Goal: Information Seeking & Learning: Learn about a topic

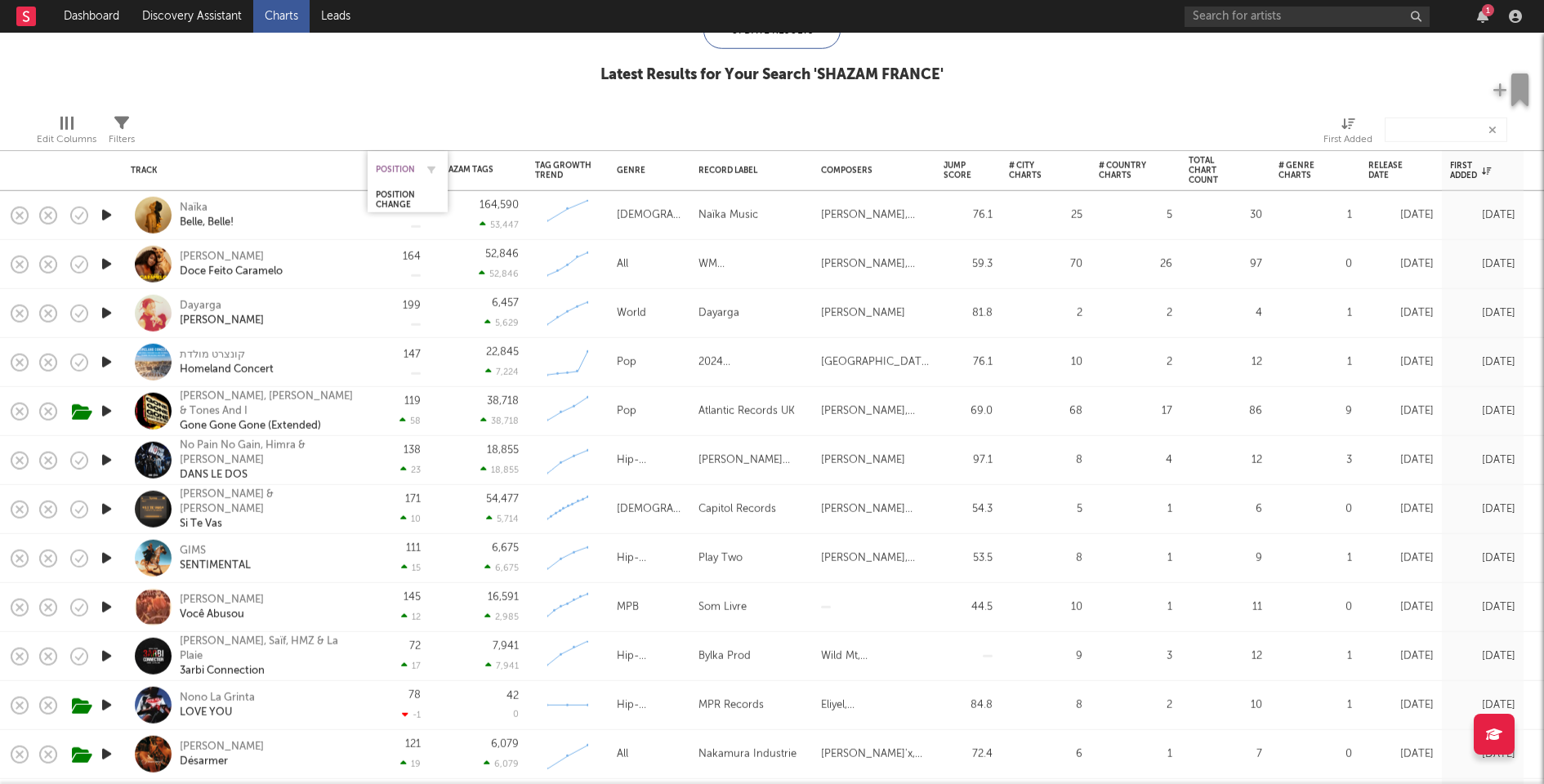
click at [393, 166] on div "Position" at bounding box center [395, 169] width 39 height 10
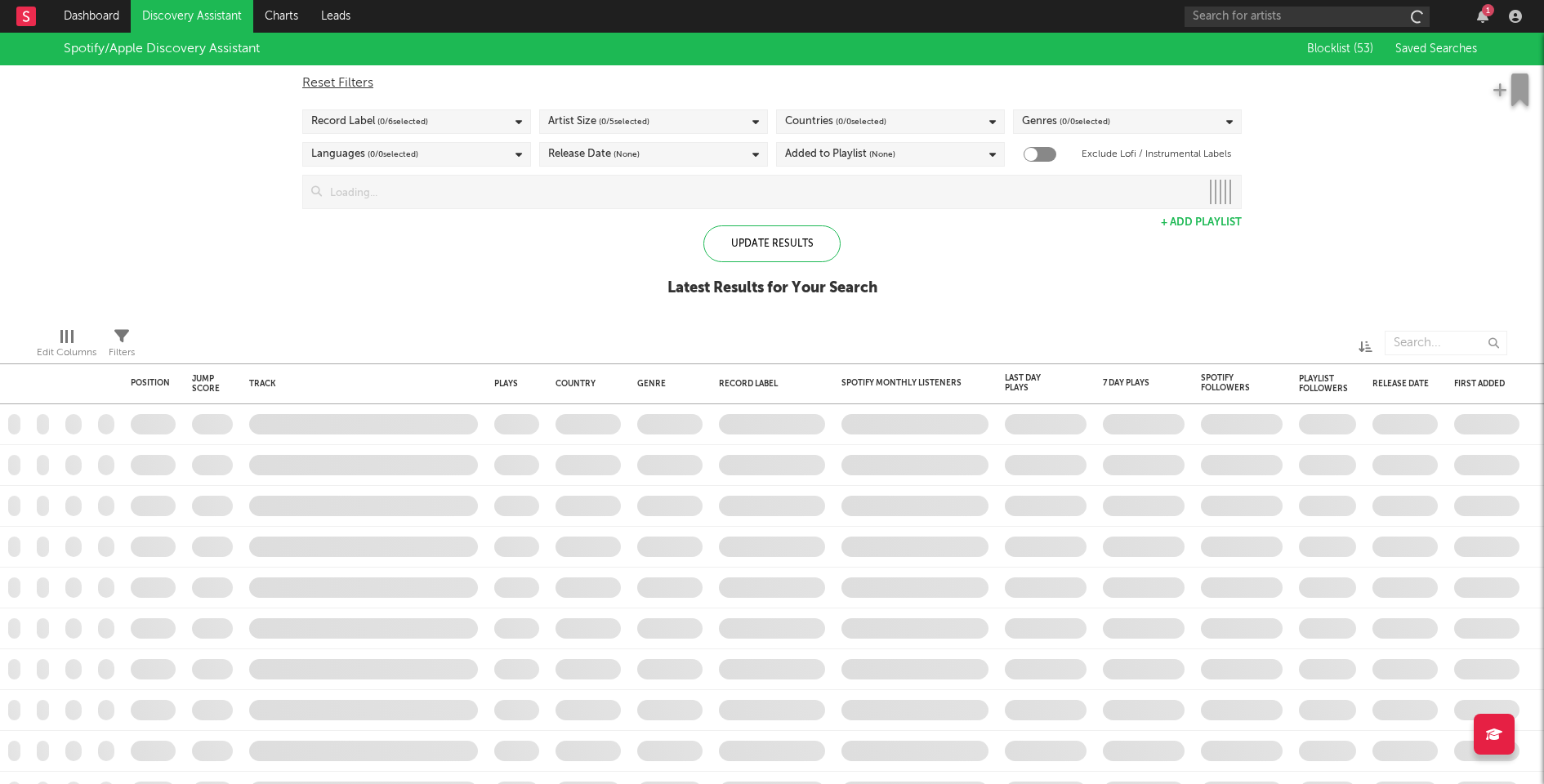
checkbox input "true"
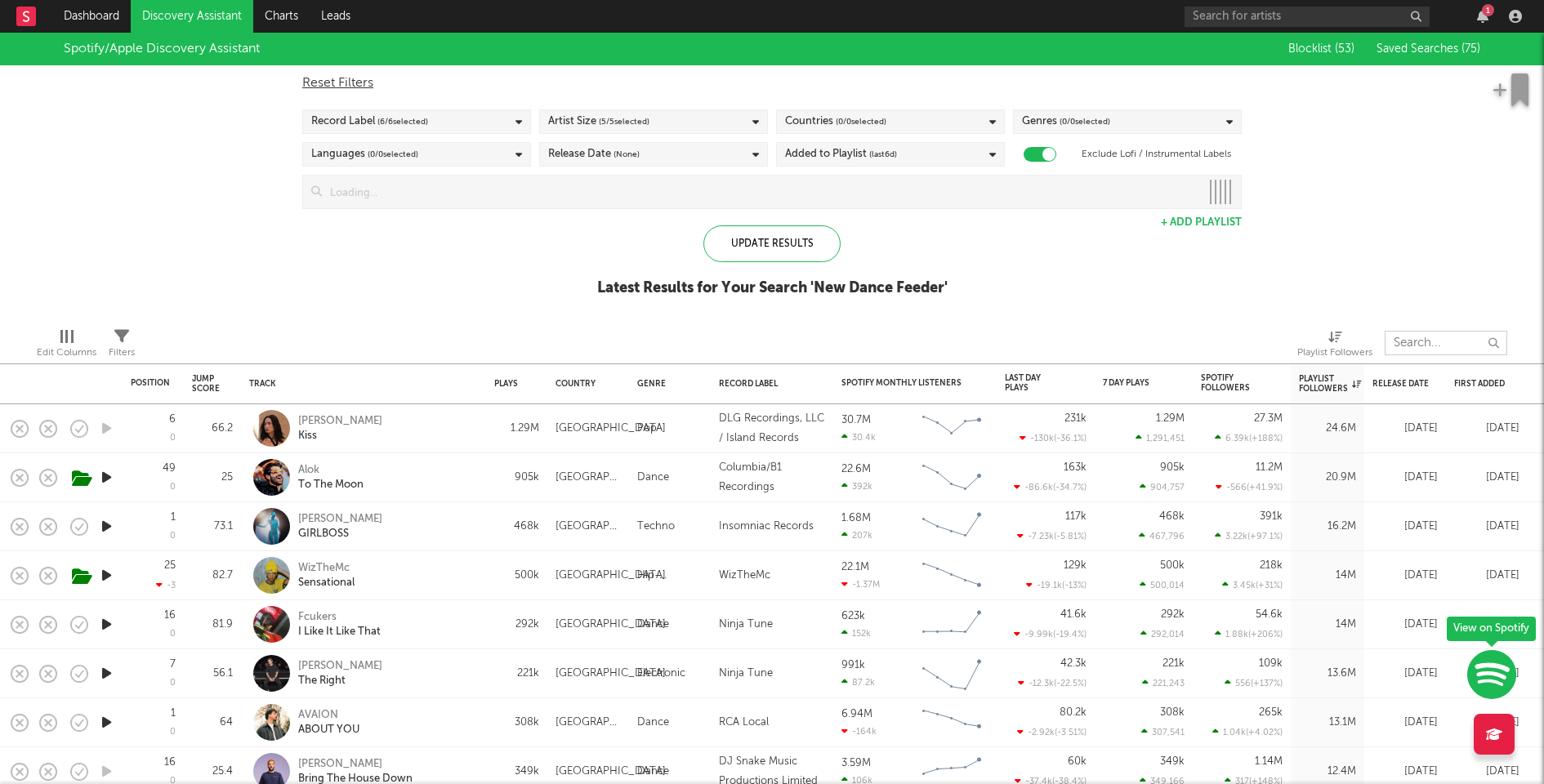
click at [1415, 334] on input "text" at bounding box center [1446, 343] width 122 height 24
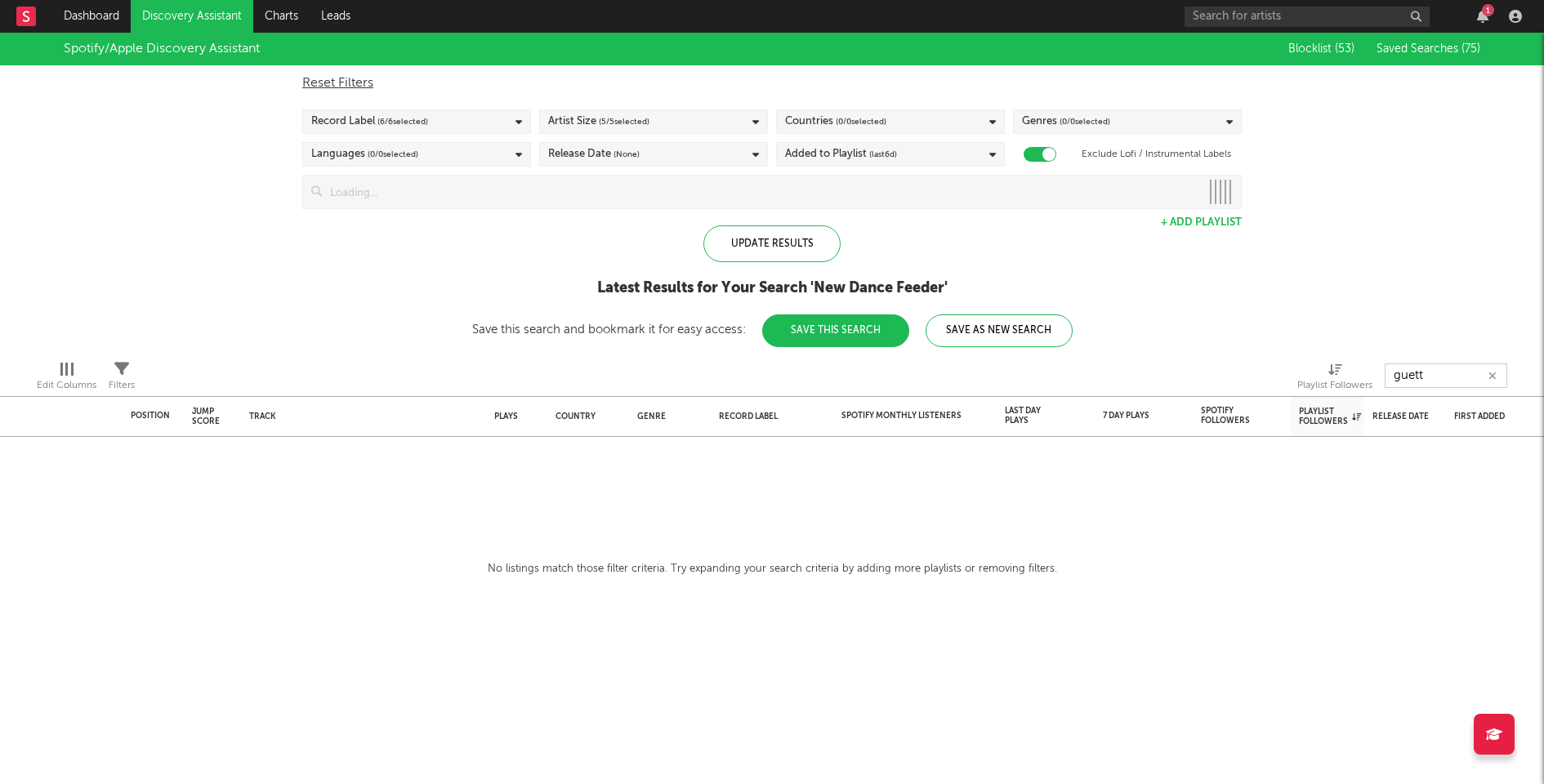
type input "guett"
click at [1415, 334] on div "Spotify/Apple Discovery Assistant Blocklist ( 53 ) Saved Searches ( 75 ) Reset …" at bounding box center [772, 190] width 1544 height 314
click at [1418, 377] on input "guett" at bounding box center [1446, 376] width 122 height 24
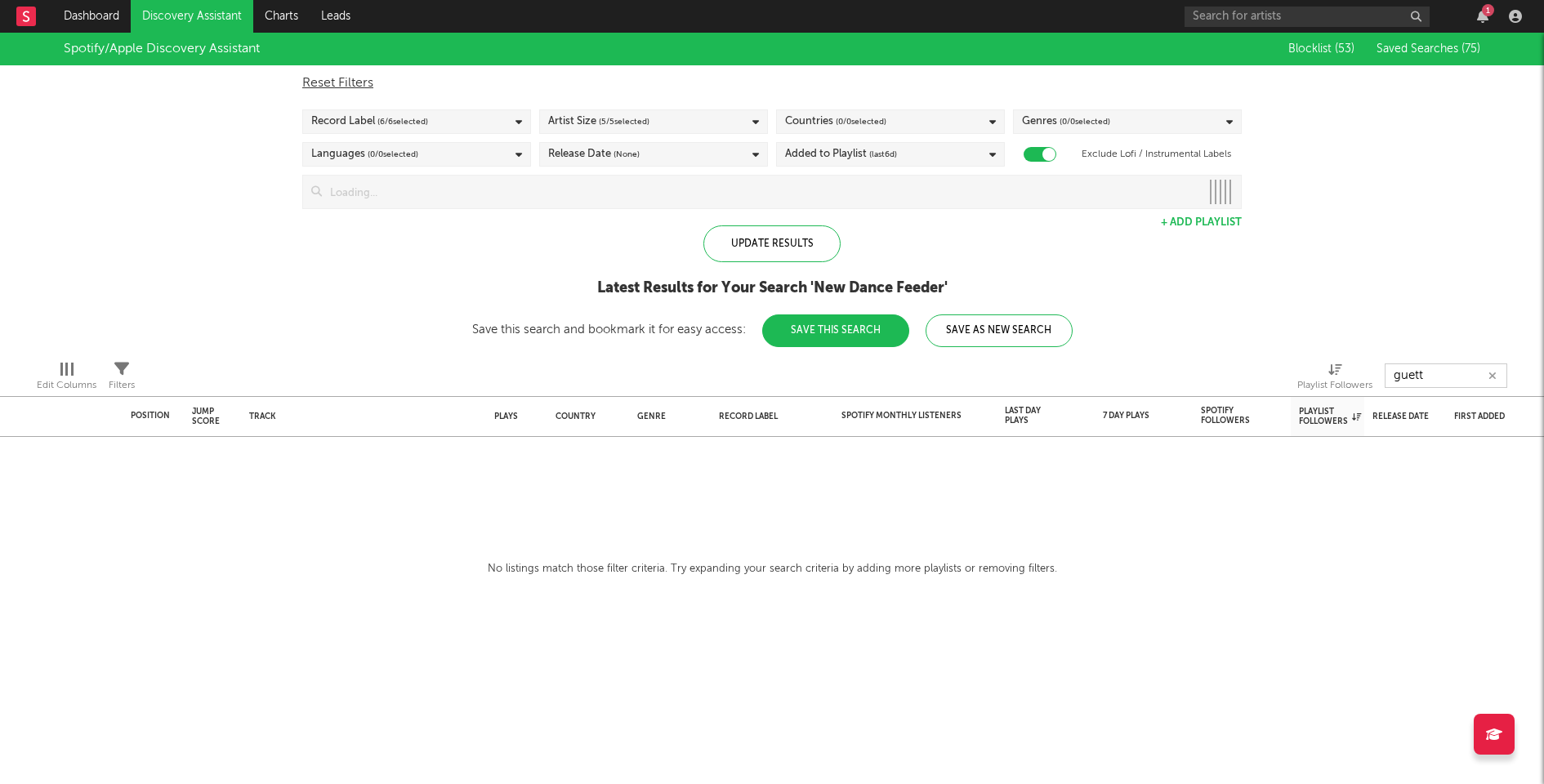
click at [1418, 377] on input "guett" at bounding box center [1446, 376] width 122 height 24
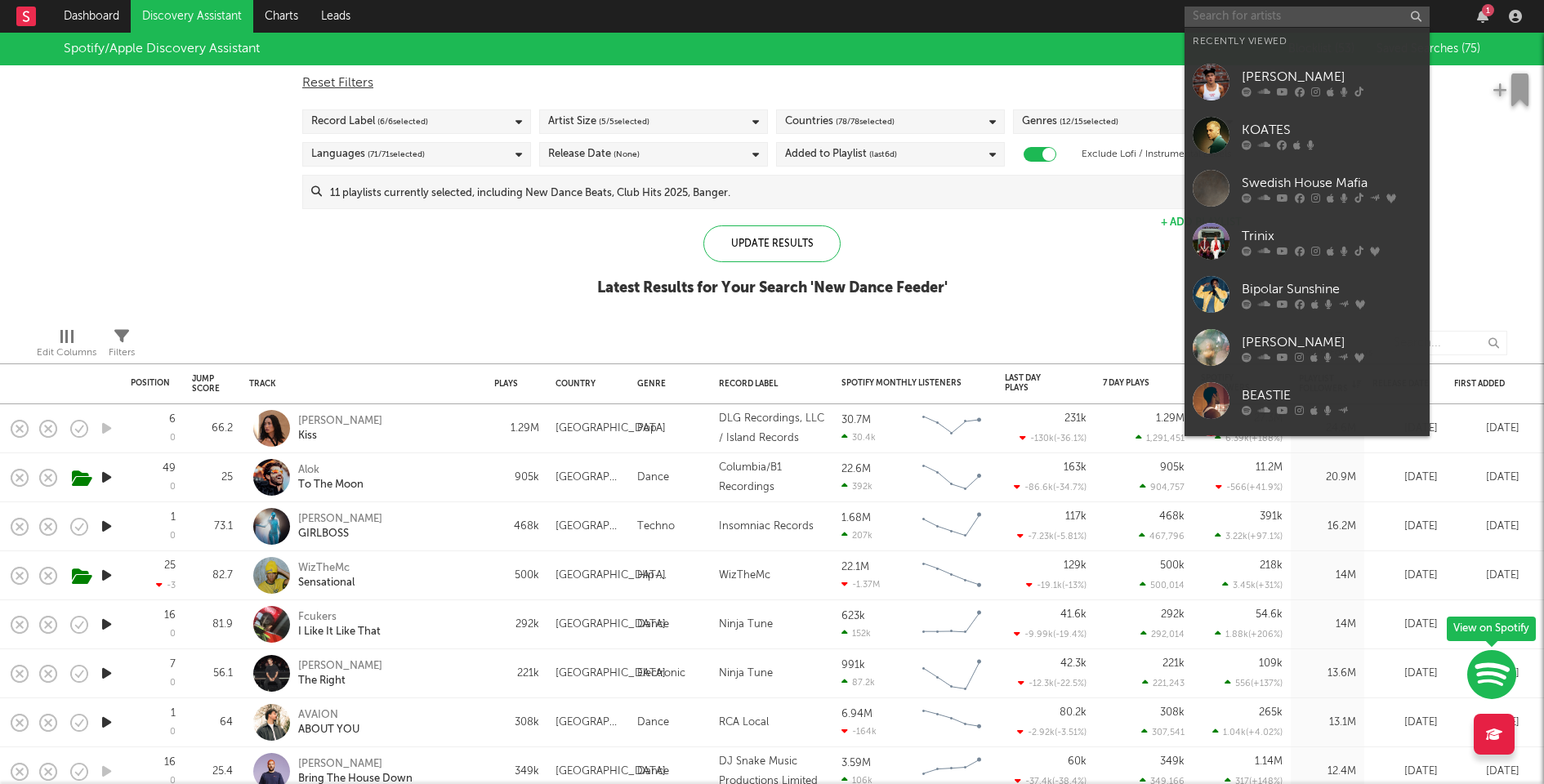
click at [1313, 10] on input "text" at bounding box center [1306, 16] width 245 height 20
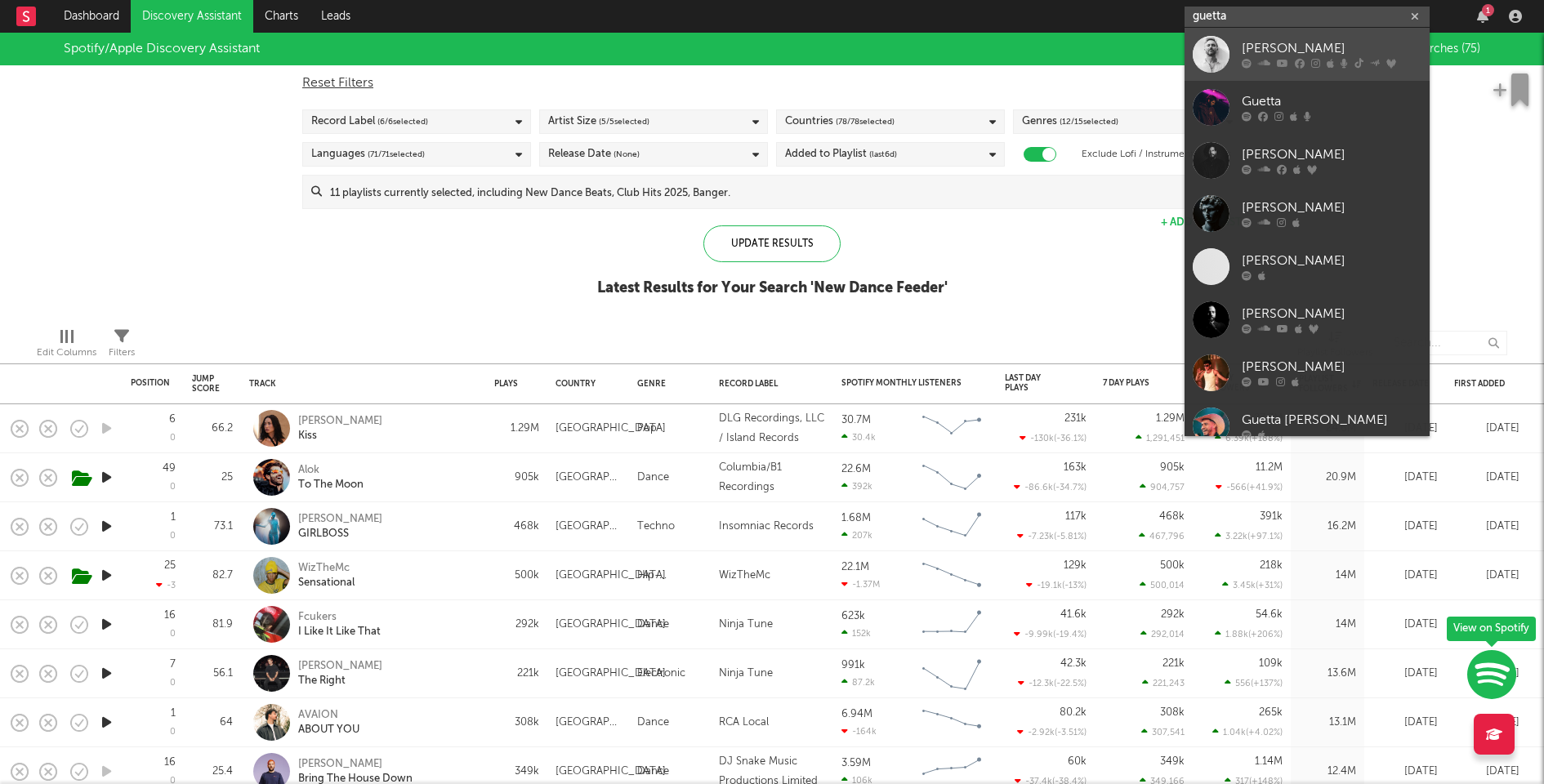
type input "guetta"
click at [1309, 49] on div "[PERSON_NAME]" at bounding box center [1330, 49] width 180 height 19
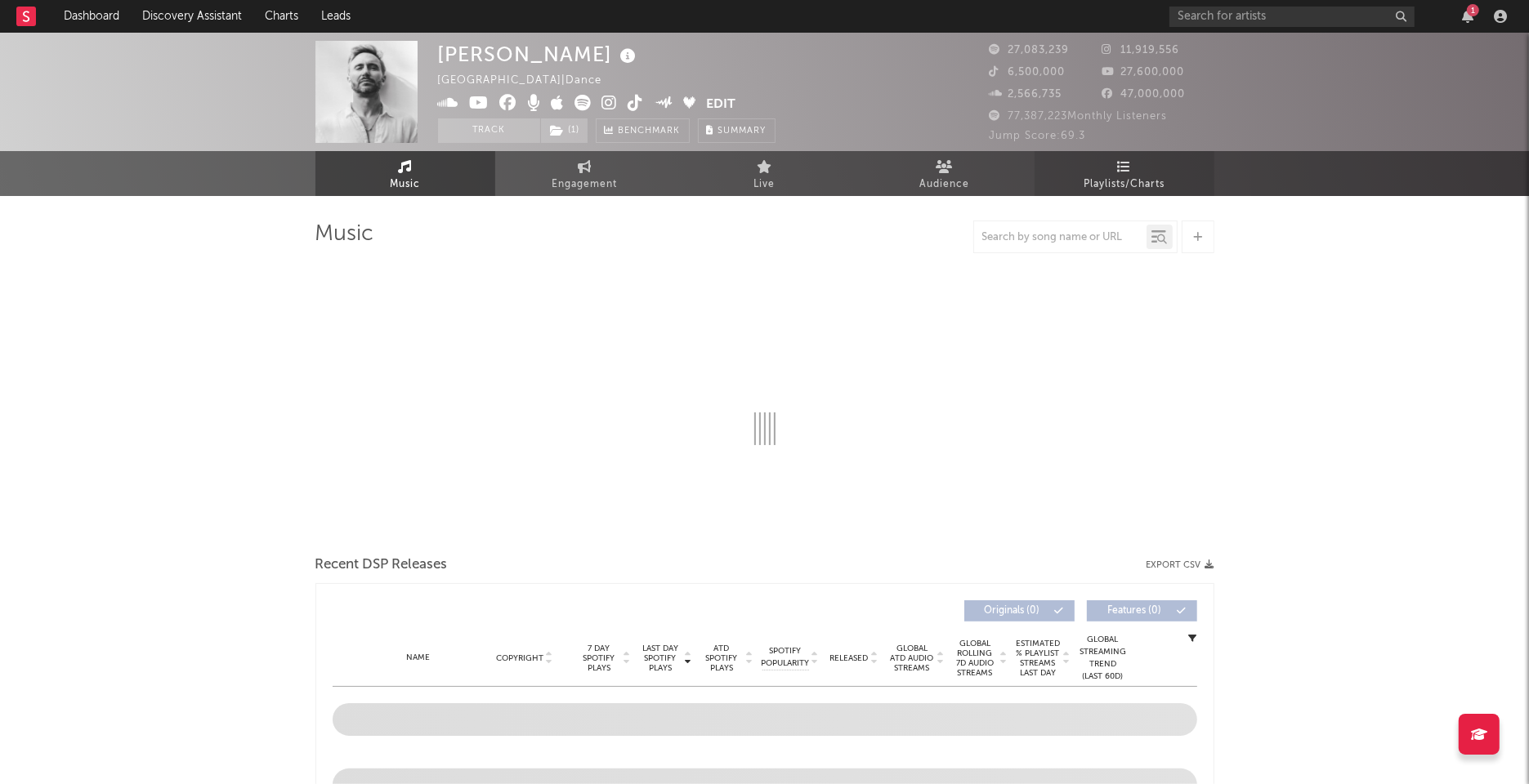
select select "6m"
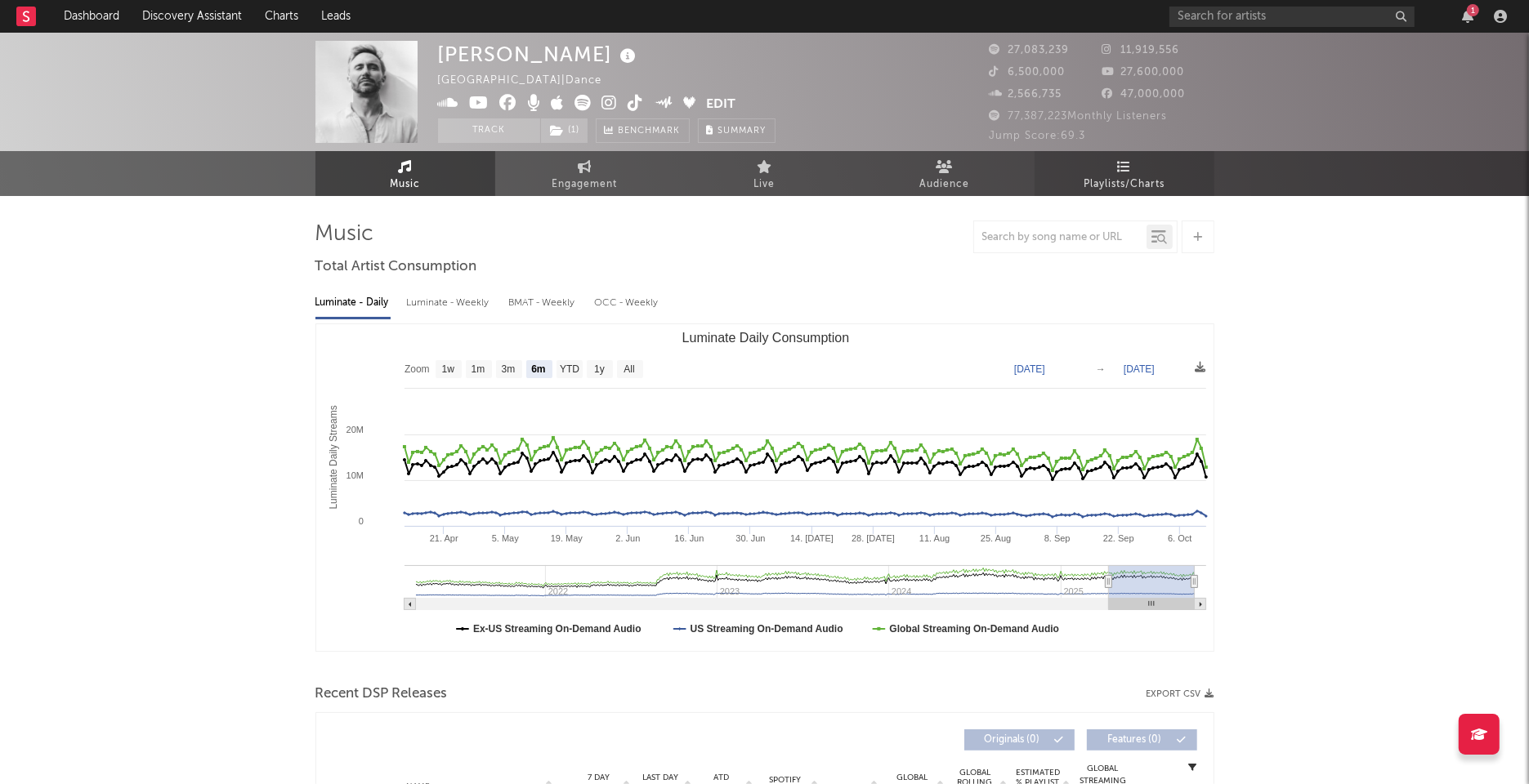
click at [1149, 176] on span "Playlists/Charts" at bounding box center [1123, 184] width 81 height 19
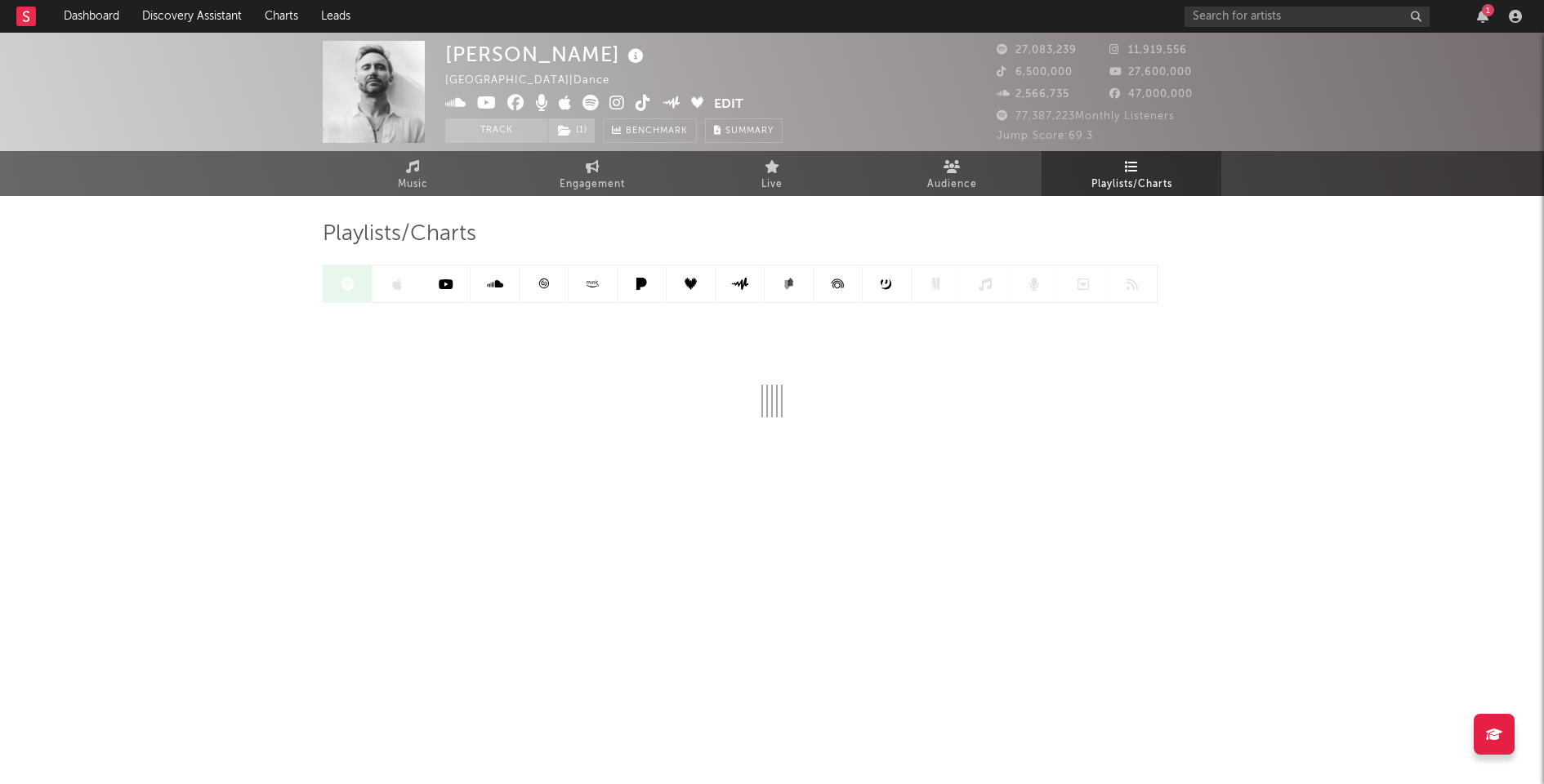
click at [527, 276] on link at bounding box center [543, 284] width 49 height 37
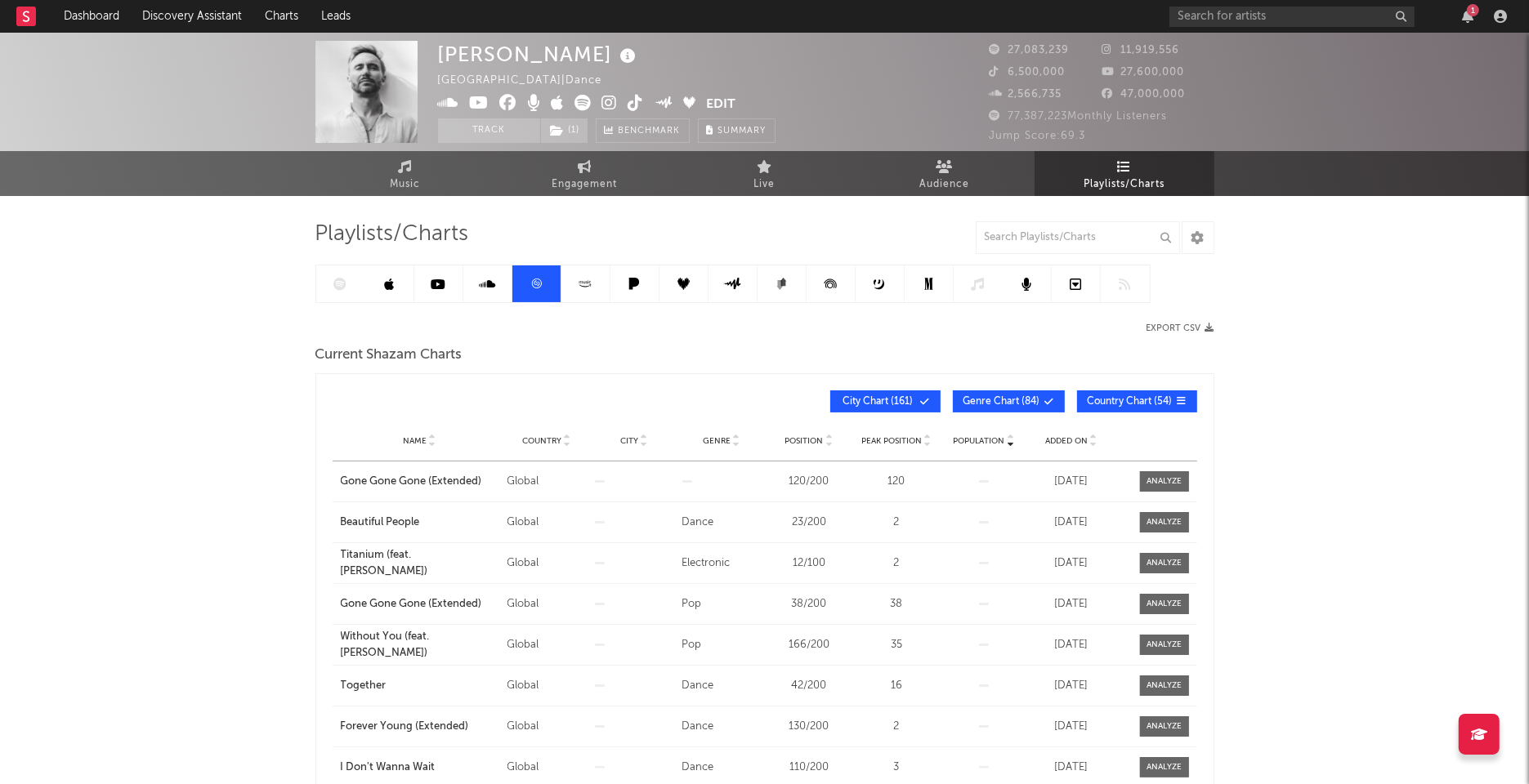
click at [353, 294] on div at bounding box center [733, 284] width 835 height 39
click at [318, 291] on link at bounding box center [341, 284] width 49 height 37
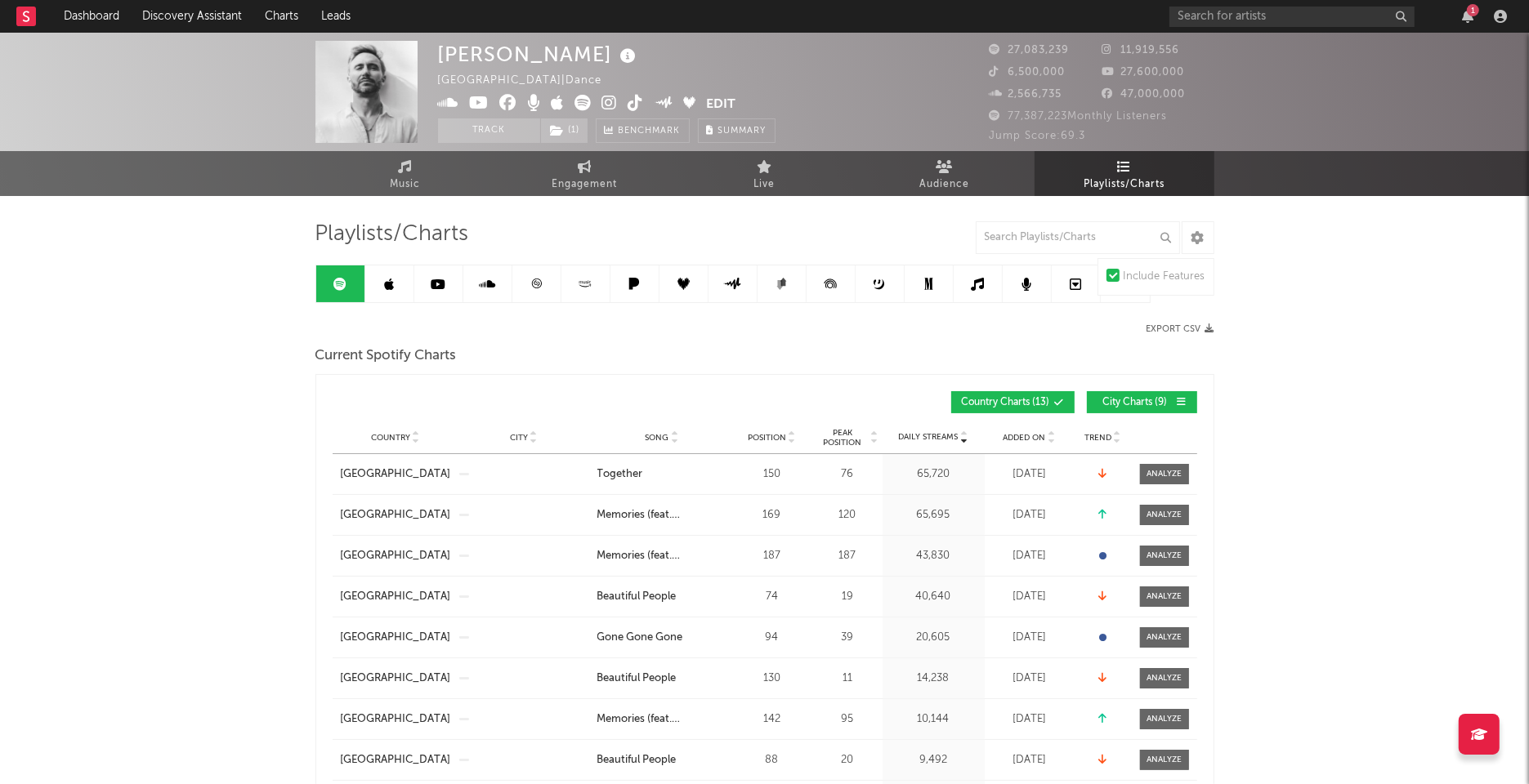
click at [334, 287] on icon at bounding box center [339, 283] width 13 height 13
click at [1066, 234] on input "text" at bounding box center [1078, 238] width 204 height 33
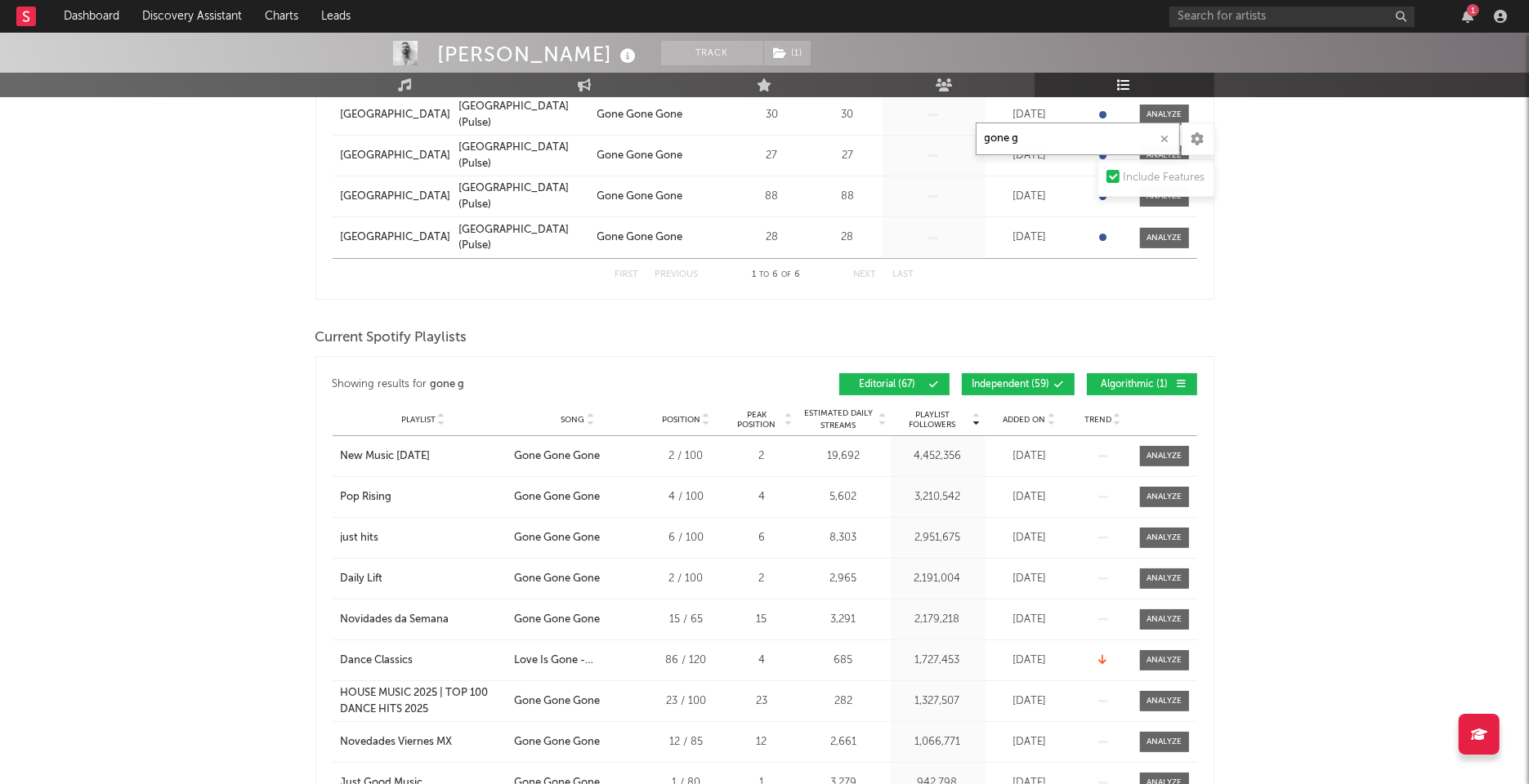
scroll to position [474, 0]
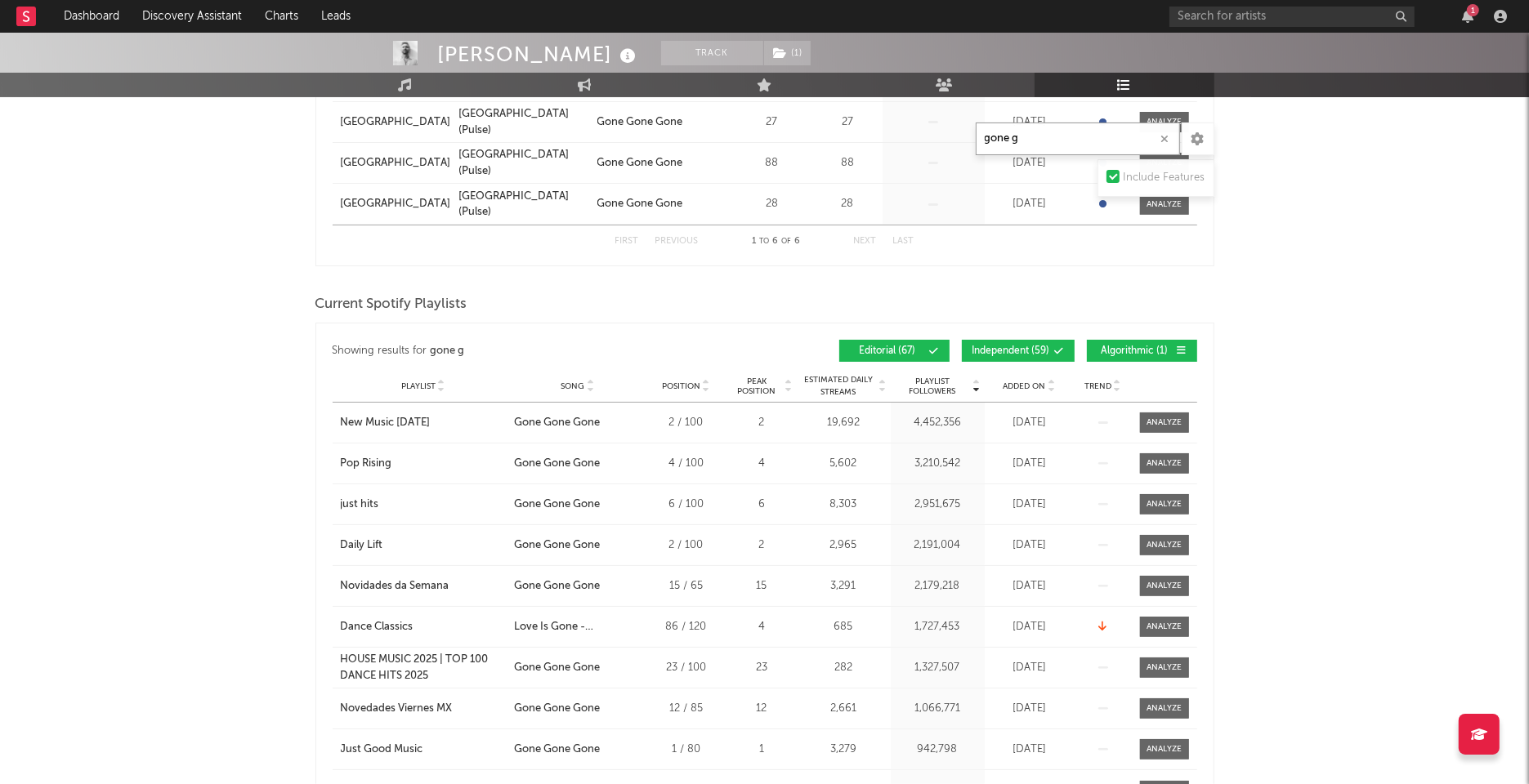
type input "gone g"
click at [1022, 365] on div "Showing results for gone g Playlist Followers Playlist Song Position Peak Posit…" at bounding box center [765, 351] width 864 height 39
click at [1024, 361] on div "Showing results for gone g Playlist Followers Playlist Song Position Peak Posit…" at bounding box center [765, 351] width 864 height 39
click at [1034, 349] on span "Independent ( 59 )" at bounding box center [1012, 351] width 78 height 10
click at [1150, 348] on span "Algorithmic ( 1 )" at bounding box center [1134, 351] width 75 height 10
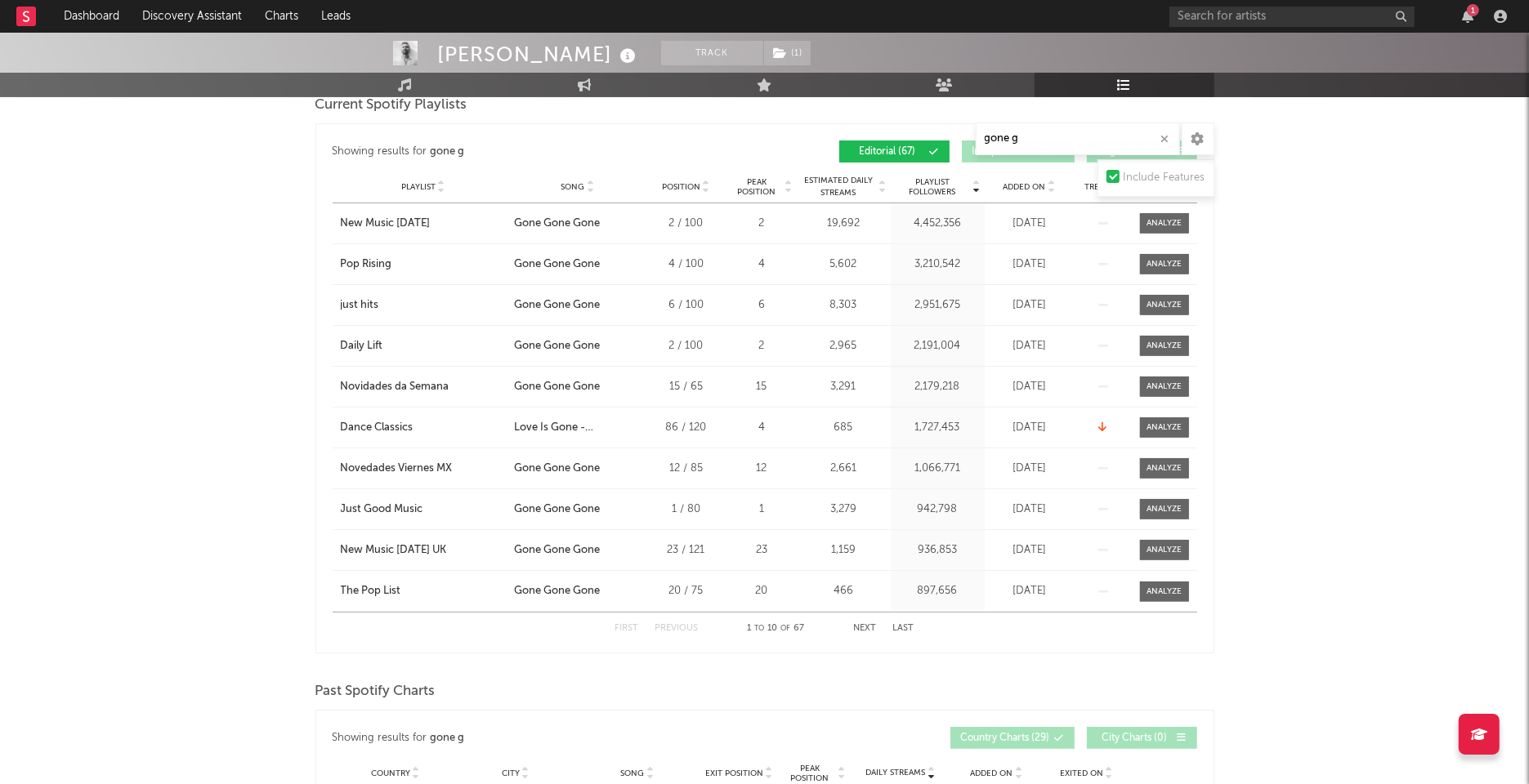
scroll to position [690, 0]
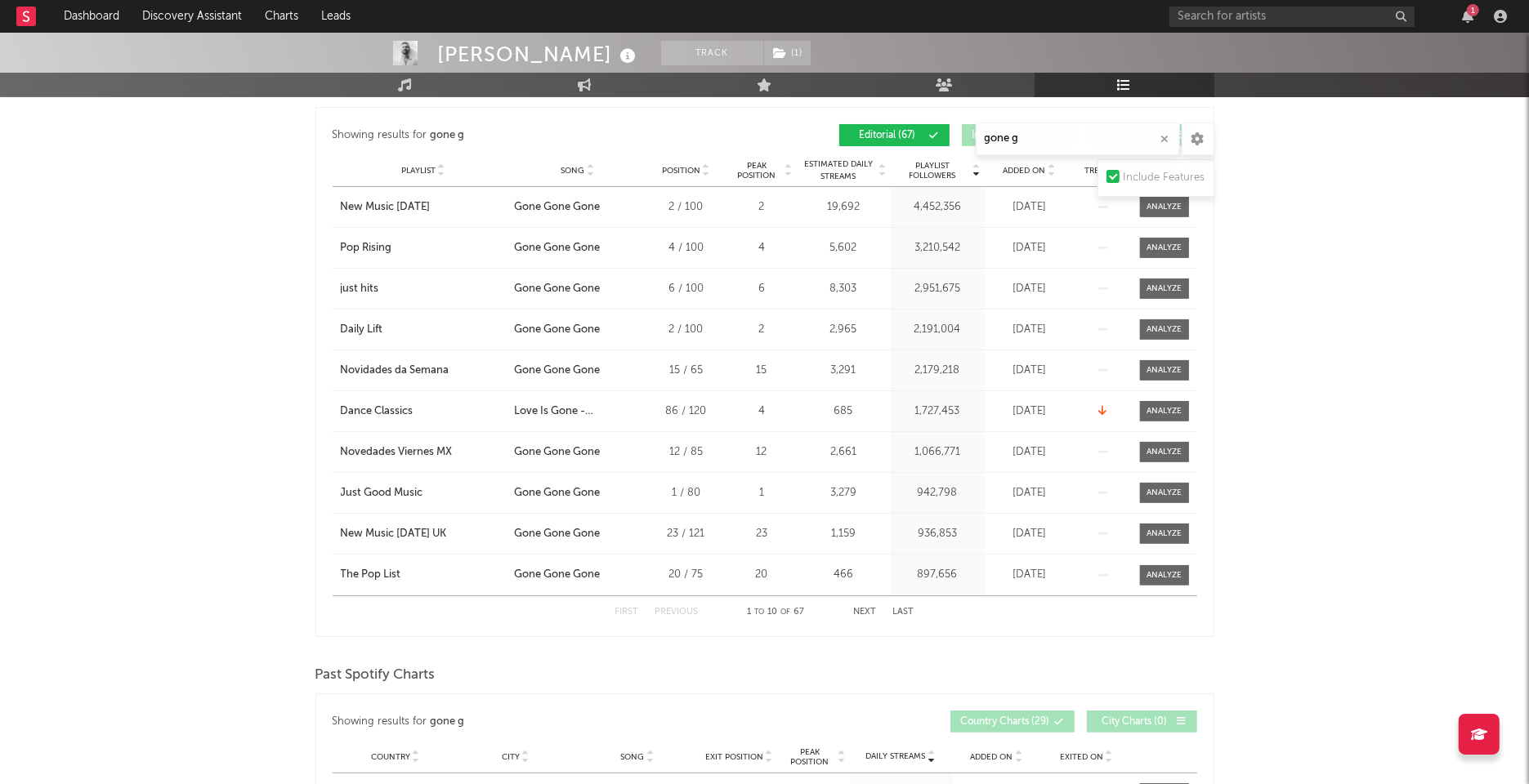
click at [860, 610] on button "Next" at bounding box center [866, 611] width 23 height 9
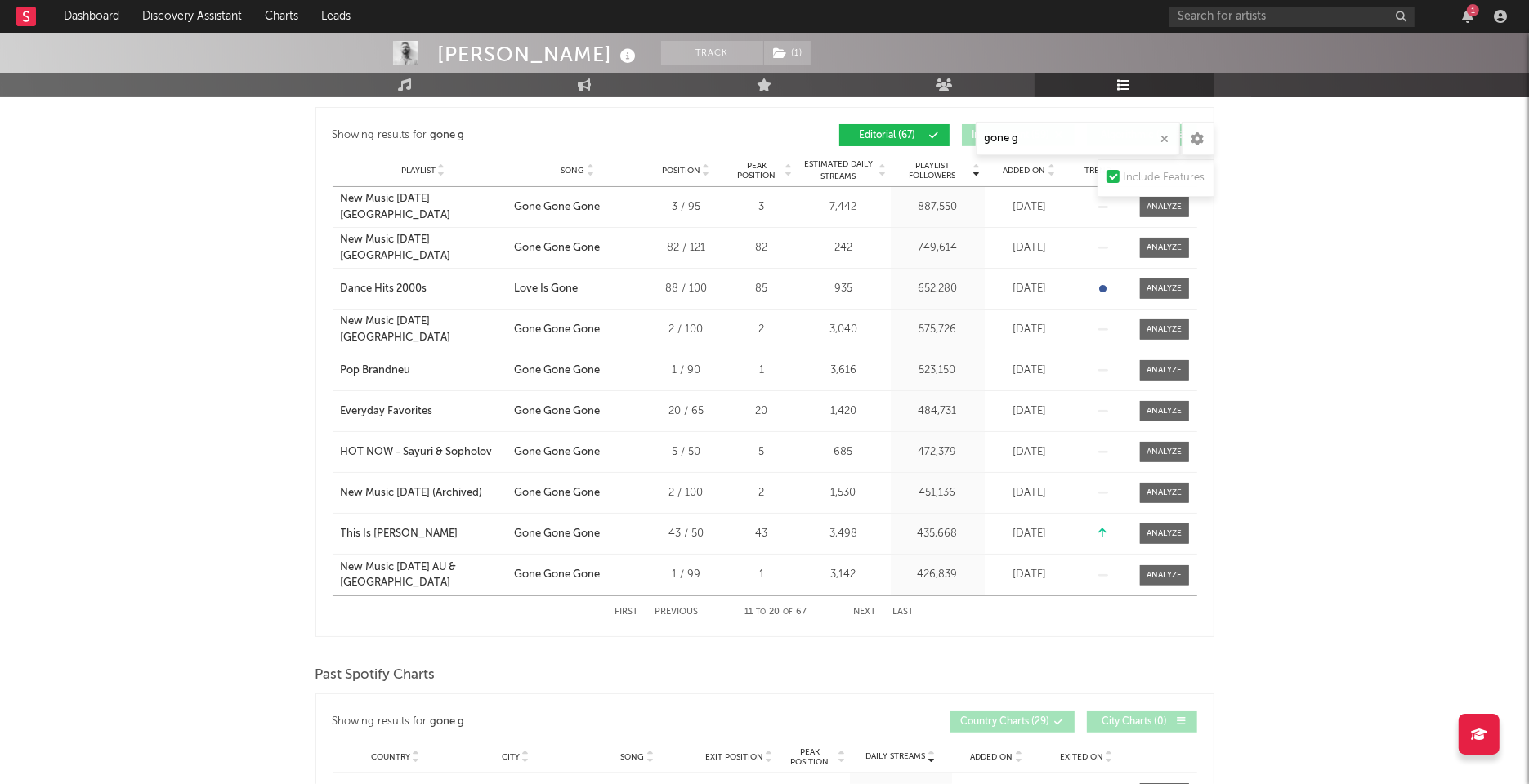
click at [860, 610] on button "Next" at bounding box center [866, 611] width 23 height 9
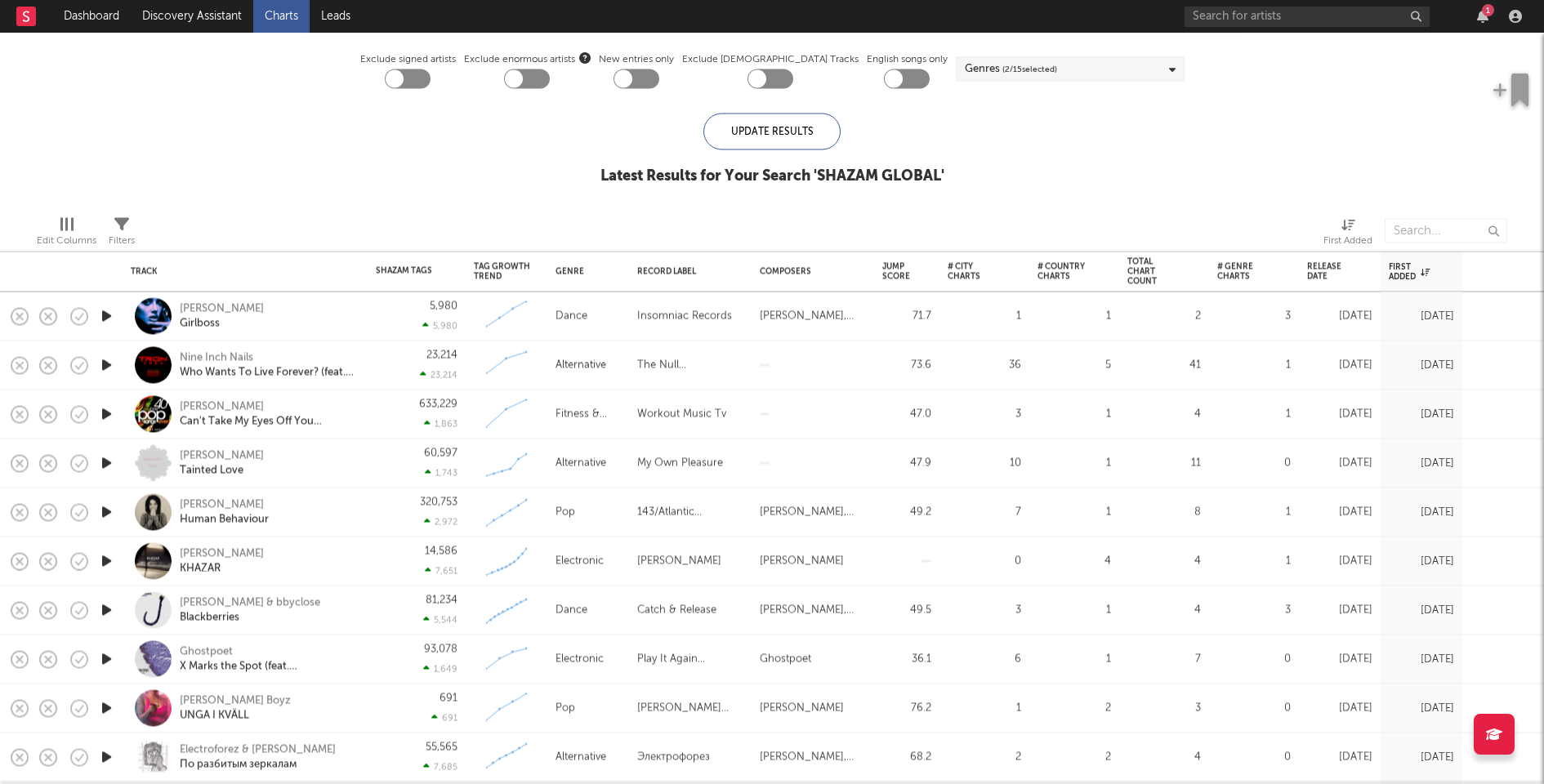
click at [110, 366] on icon "button" at bounding box center [107, 365] width 17 height 20
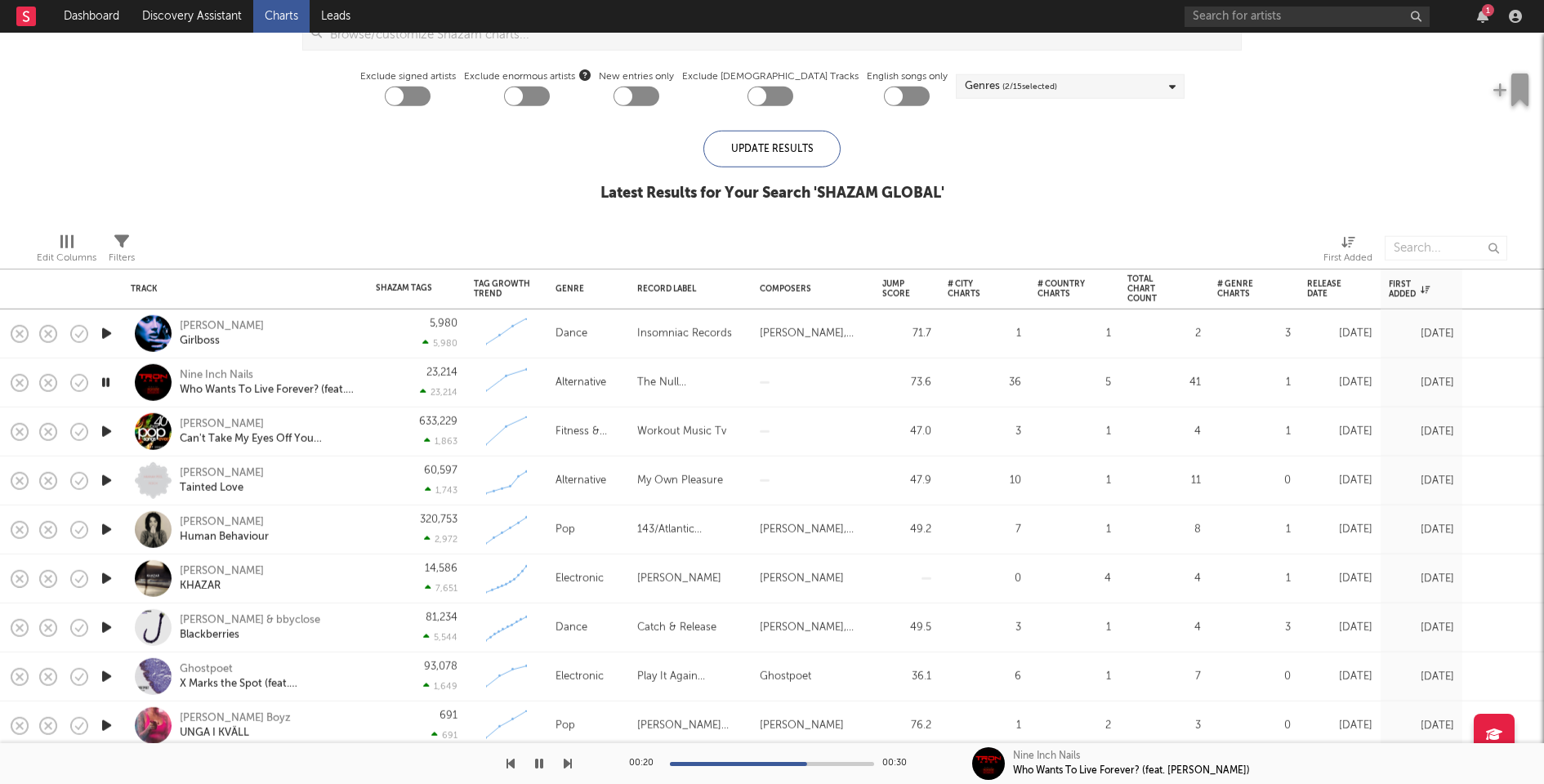
click at [106, 379] on icon "button" at bounding box center [106, 382] width 16 height 20
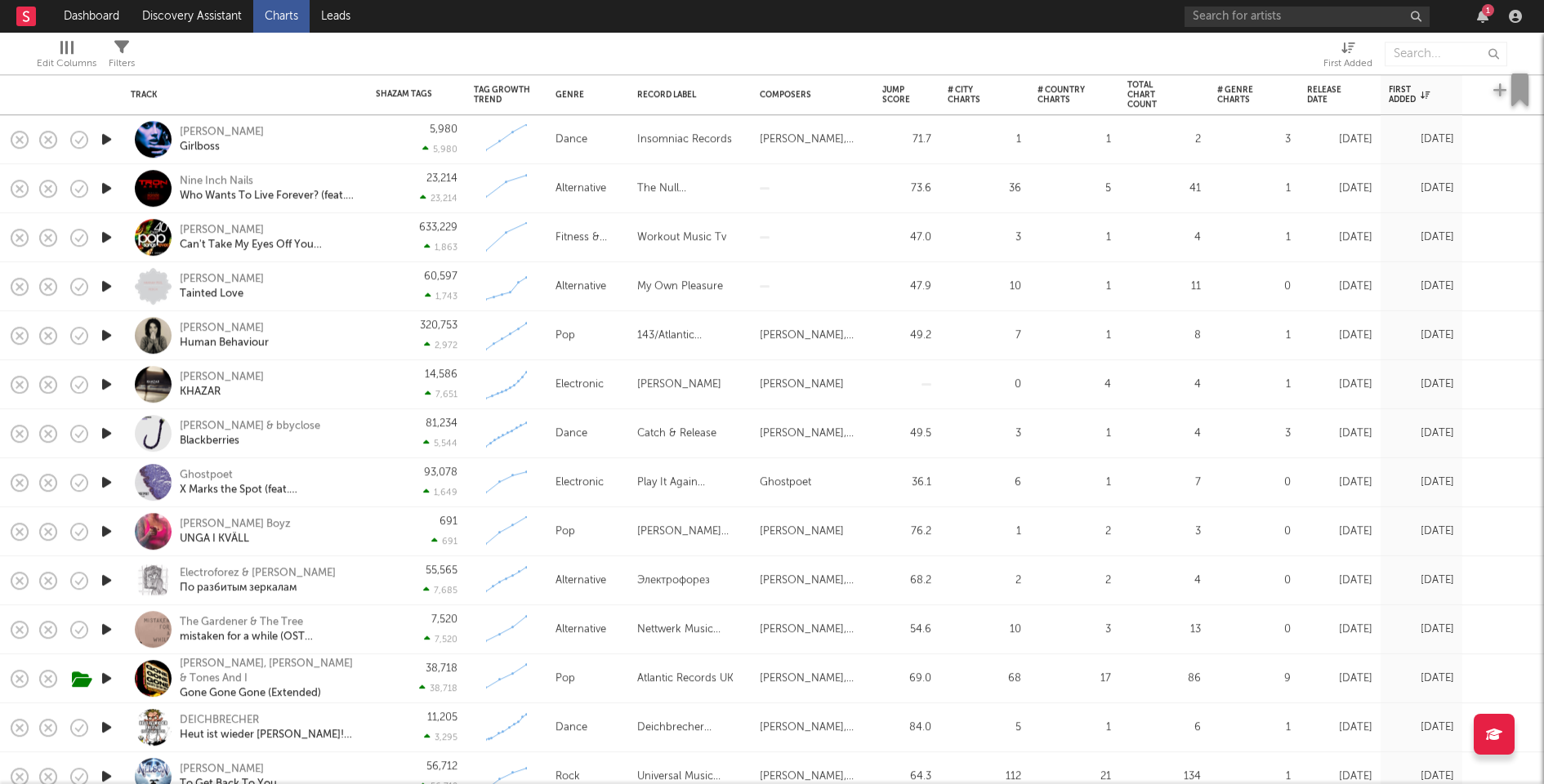
click at [109, 430] on icon "button" at bounding box center [107, 433] width 17 height 20
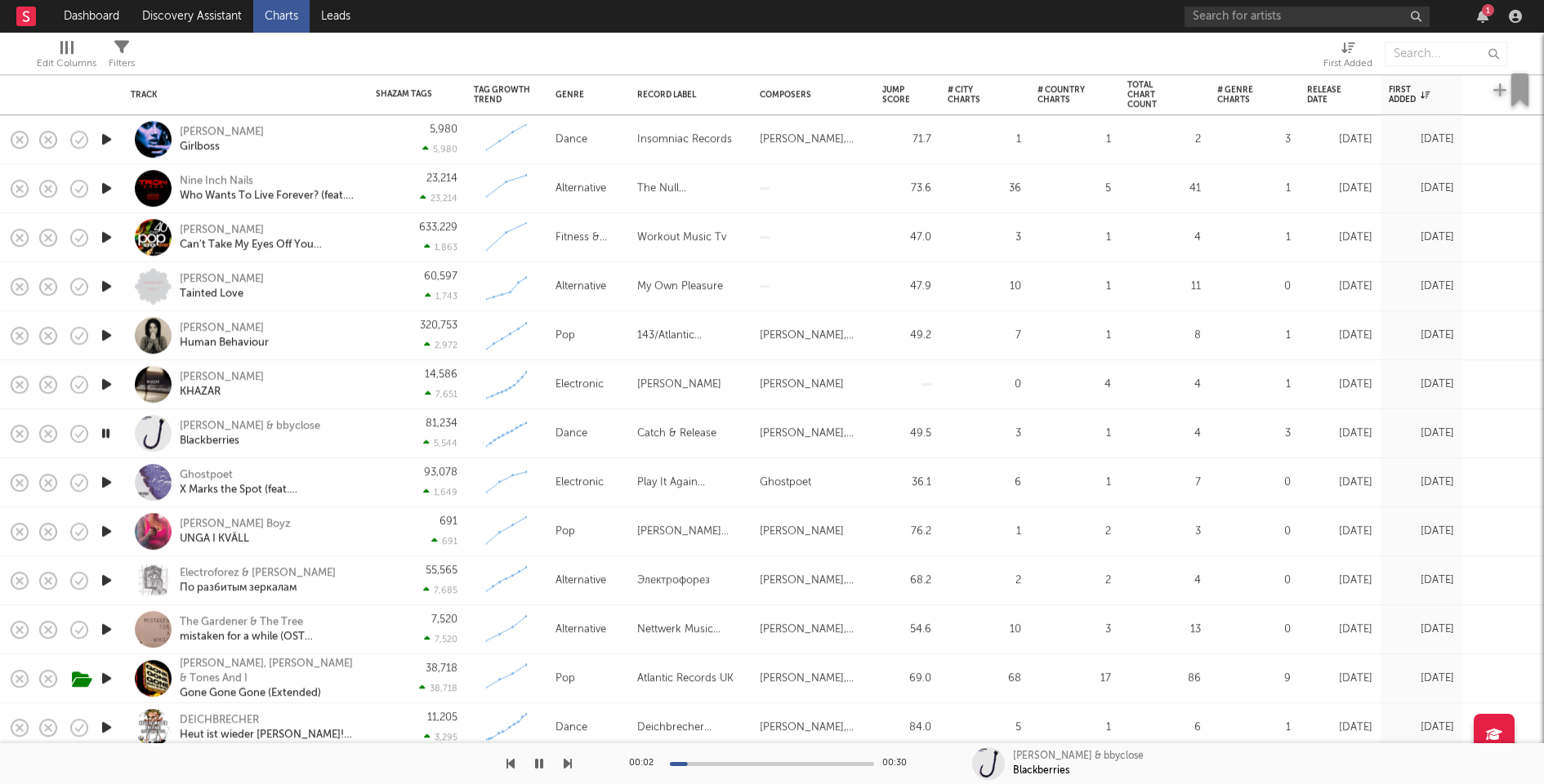
click at [112, 135] on icon "button" at bounding box center [107, 139] width 17 height 20
click at [104, 238] on icon "button" at bounding box center [107, 237] width 17 height 20
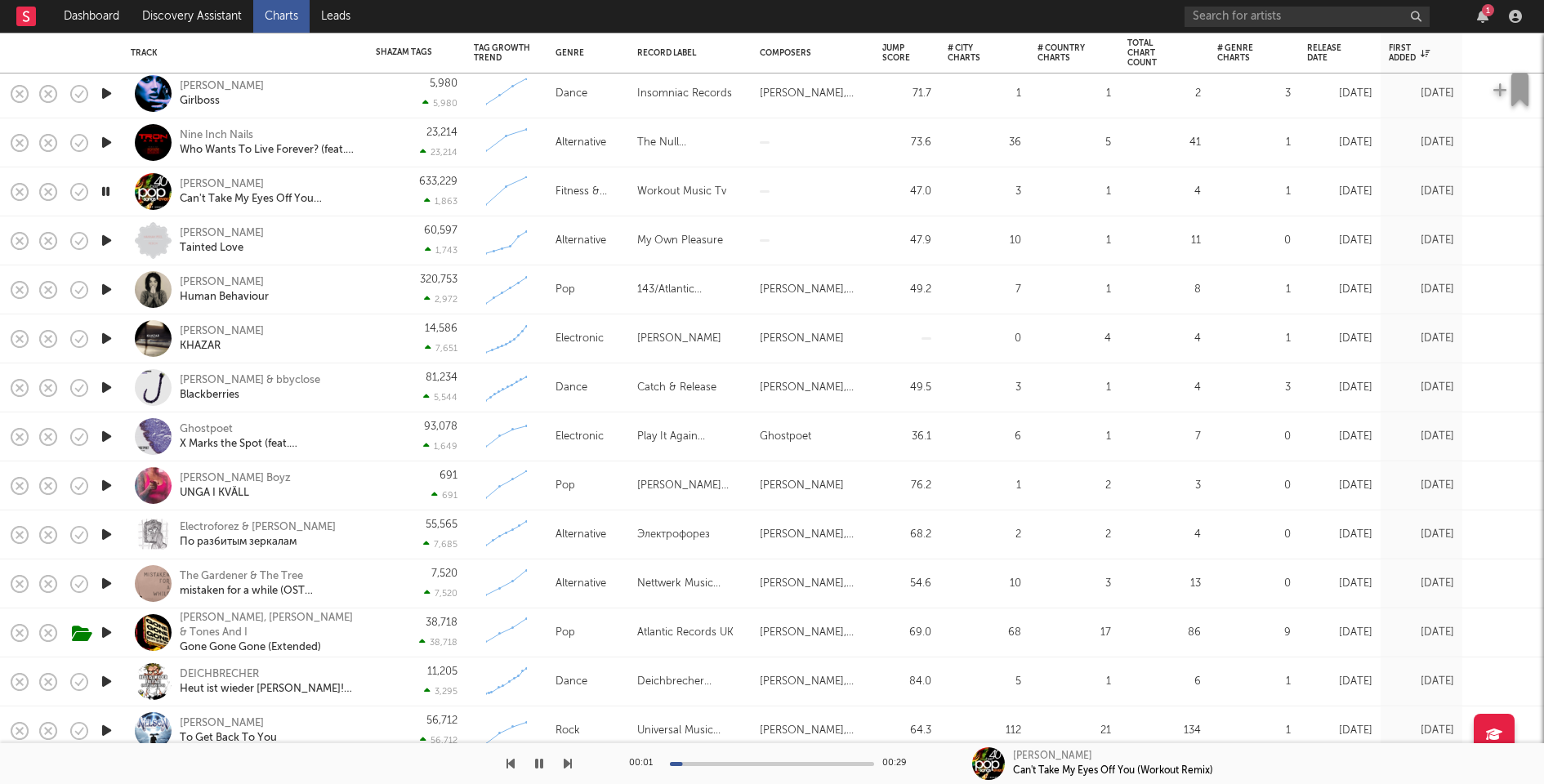
click at [104, 240] on icon "button" at bounding box center [107, 240] width 17 height 20
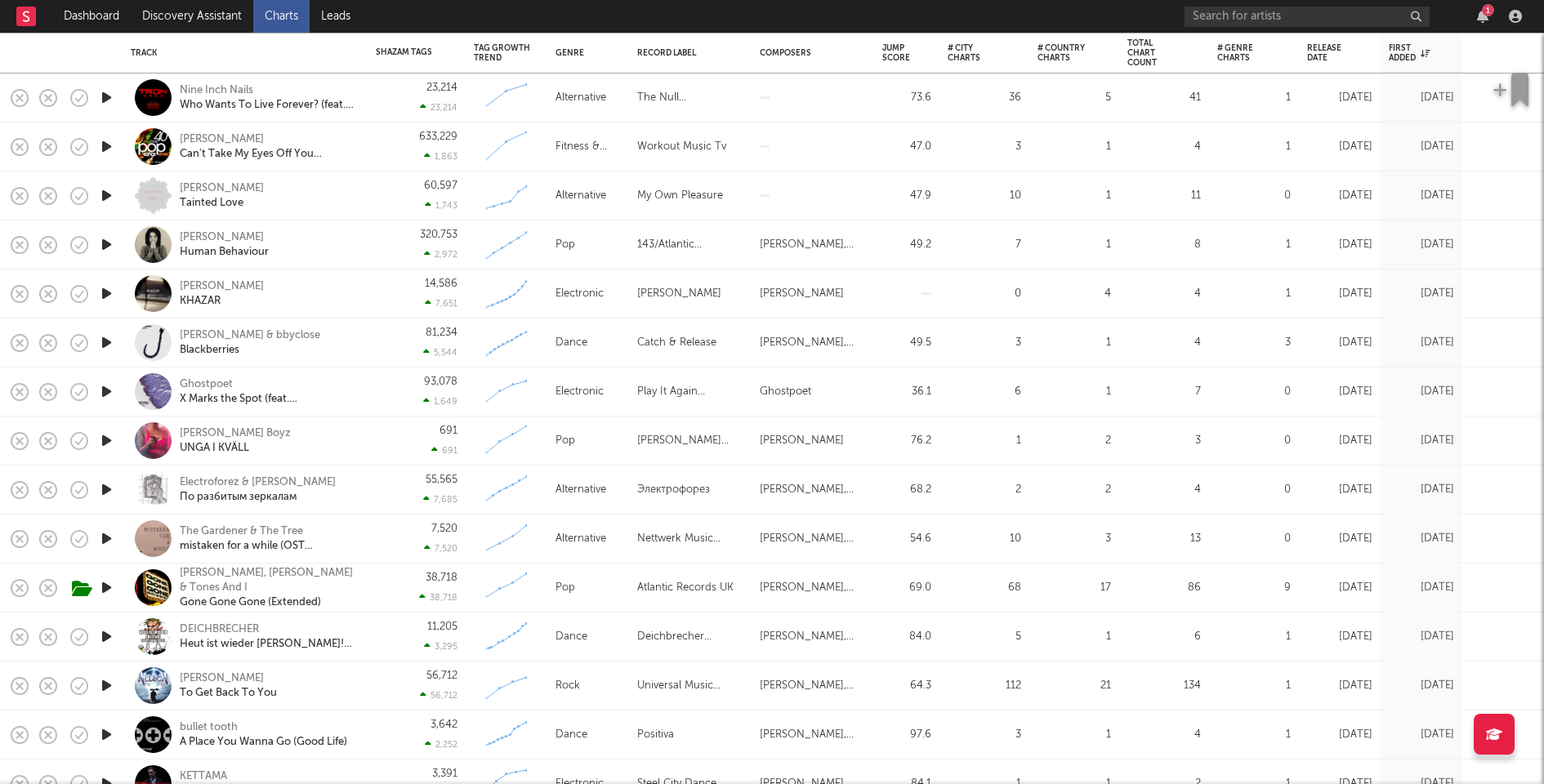
click at [106, 242] on icon "button" at bounding box center [107, 245] width 17 height 20
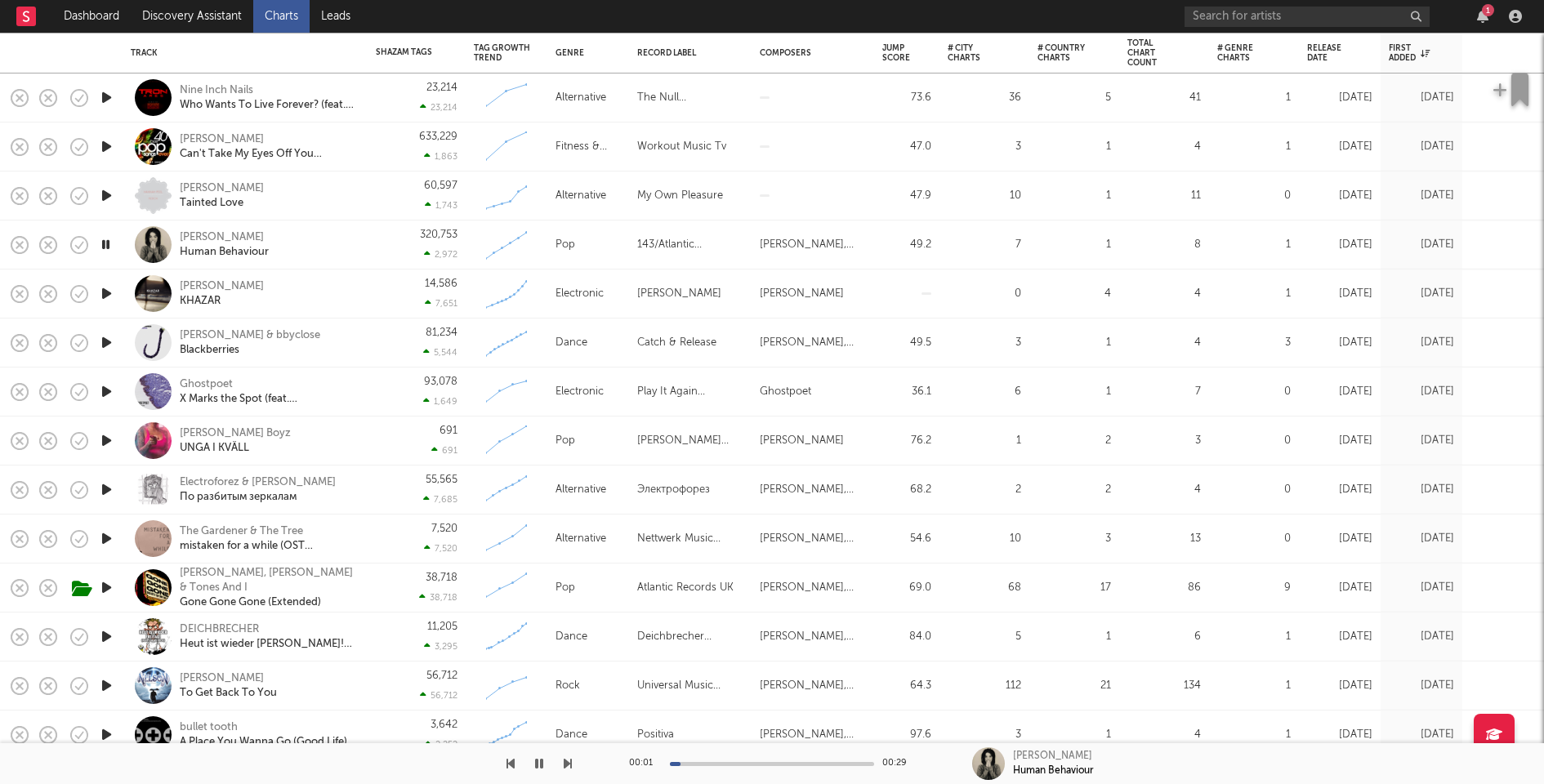
click at [106, 242] on icon "button" at bounding box center [106, 245] width 16 height 20
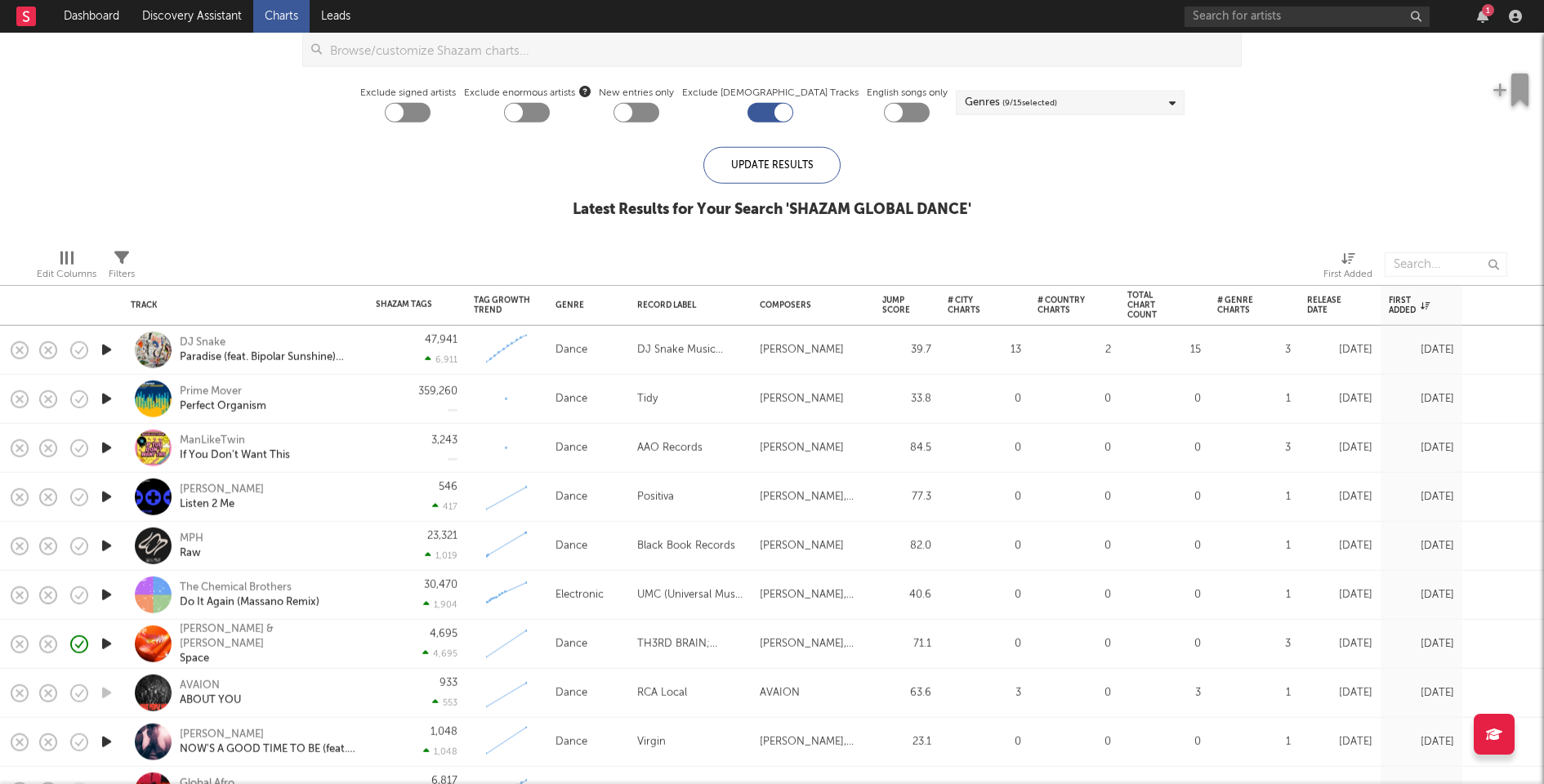
click at [107, 401] on icon "button" at bounding box center [107, 399] width 17 height 20
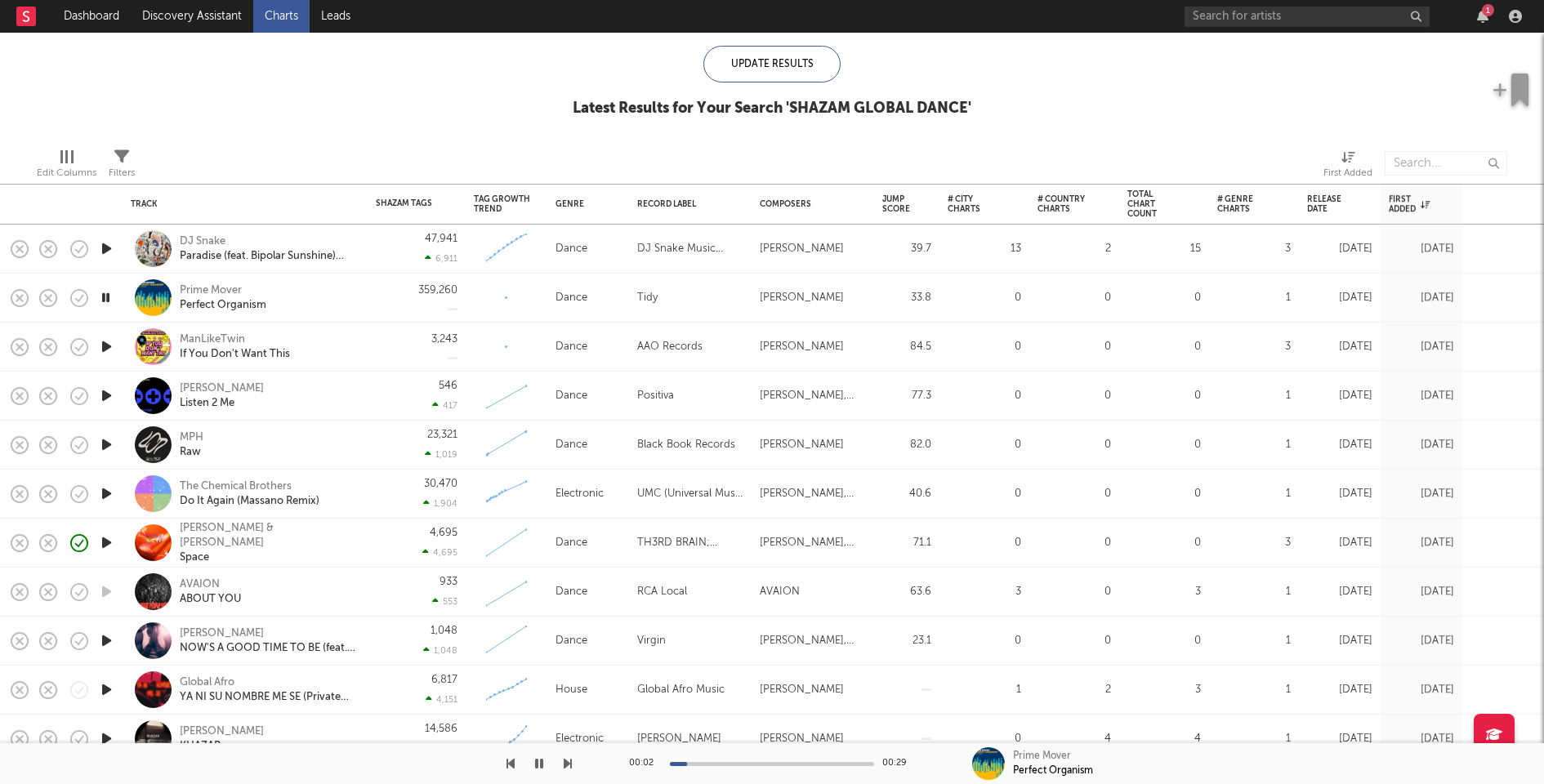
click at [106, 342] on icon "button" at bounding box center [107, 346] width 17 height 20
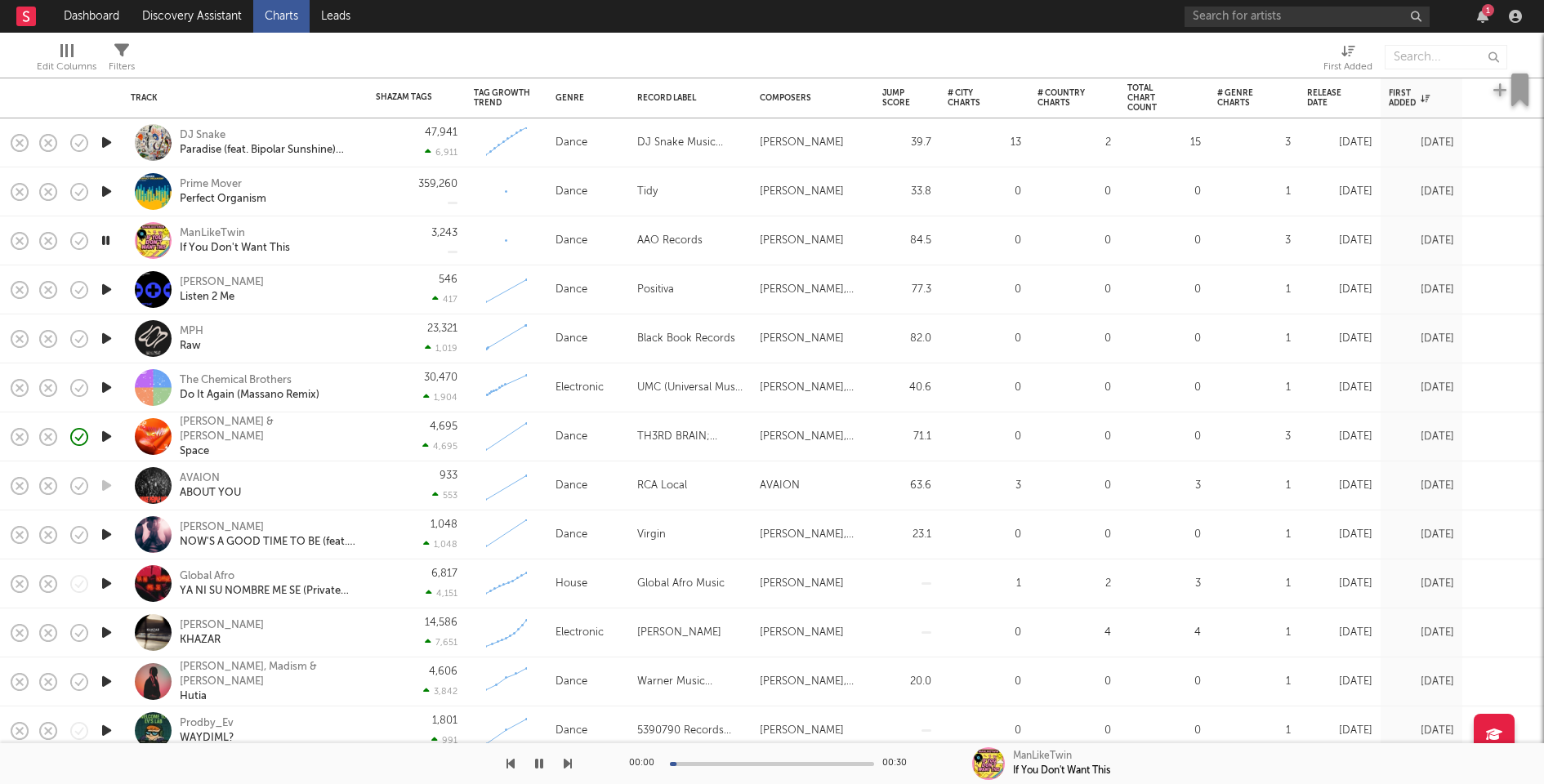
click at [106, 283] on icon "button" at bounding box center [107, 289] width 17 height 20
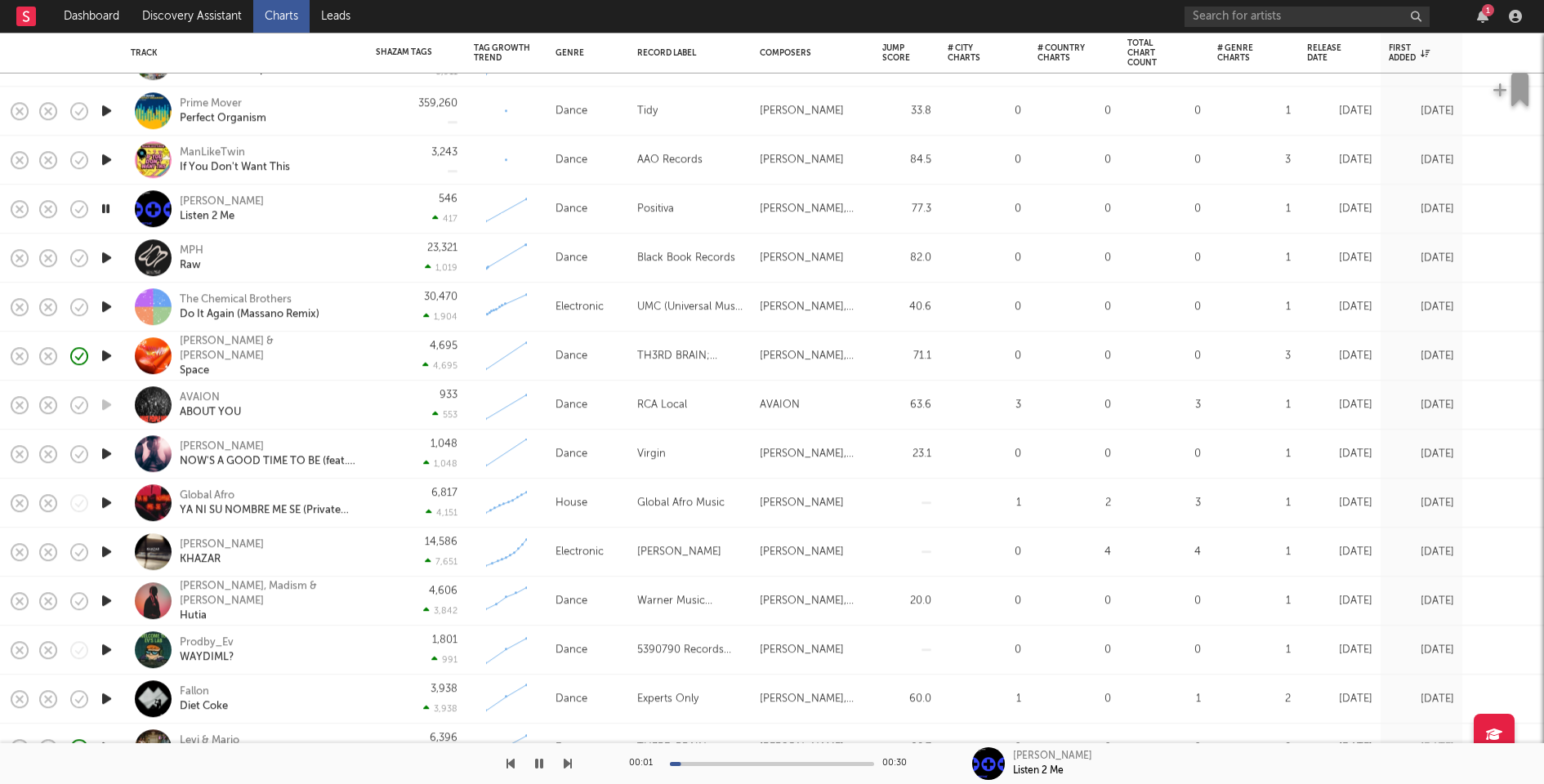
click at [106, 261] on icon "button" at bounding box center [107, 257] width 17 height 20
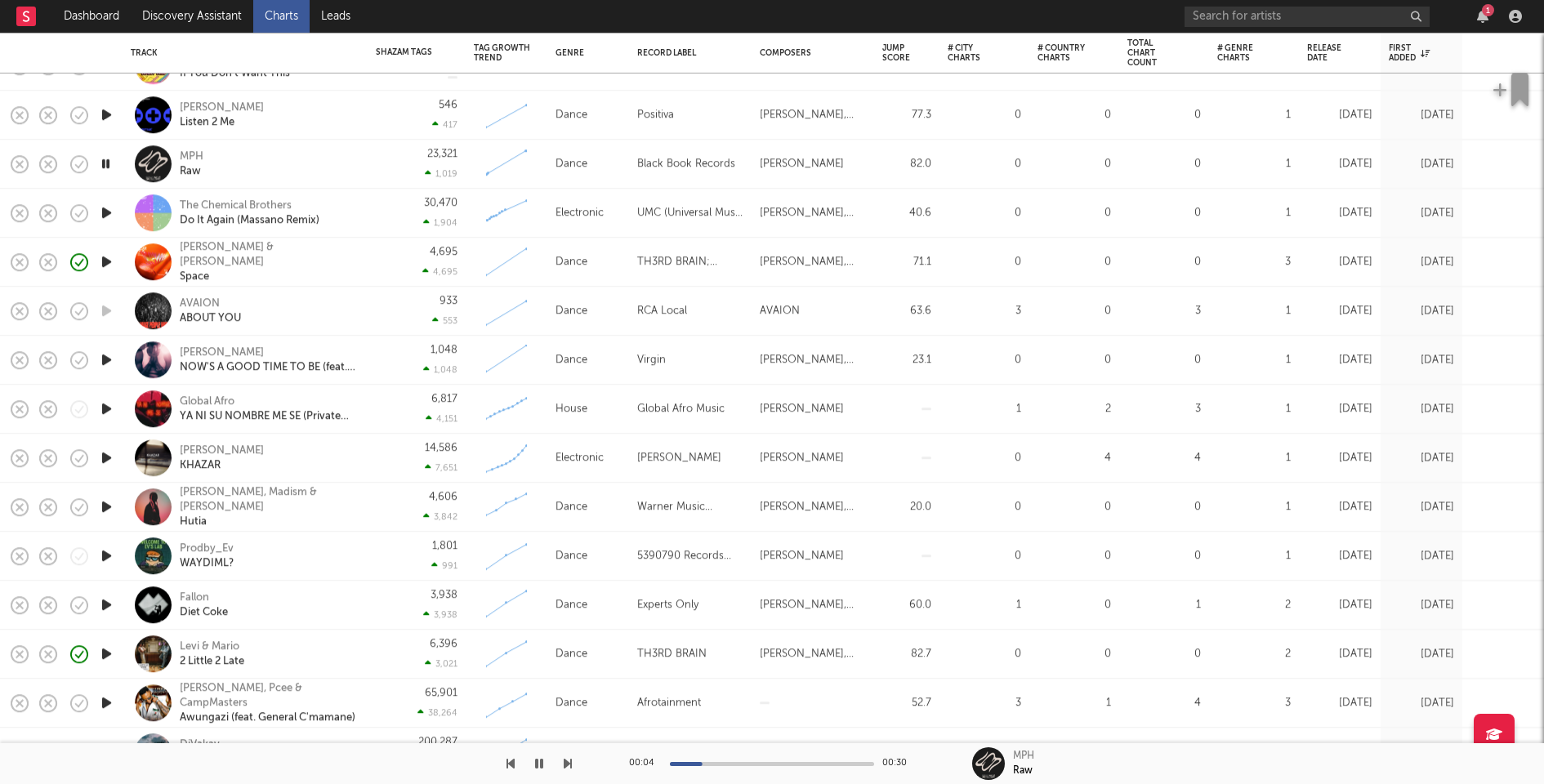
click at [373, 256] on div "4,695 4,695" at bounding box center [416, 262] width 98 height 49
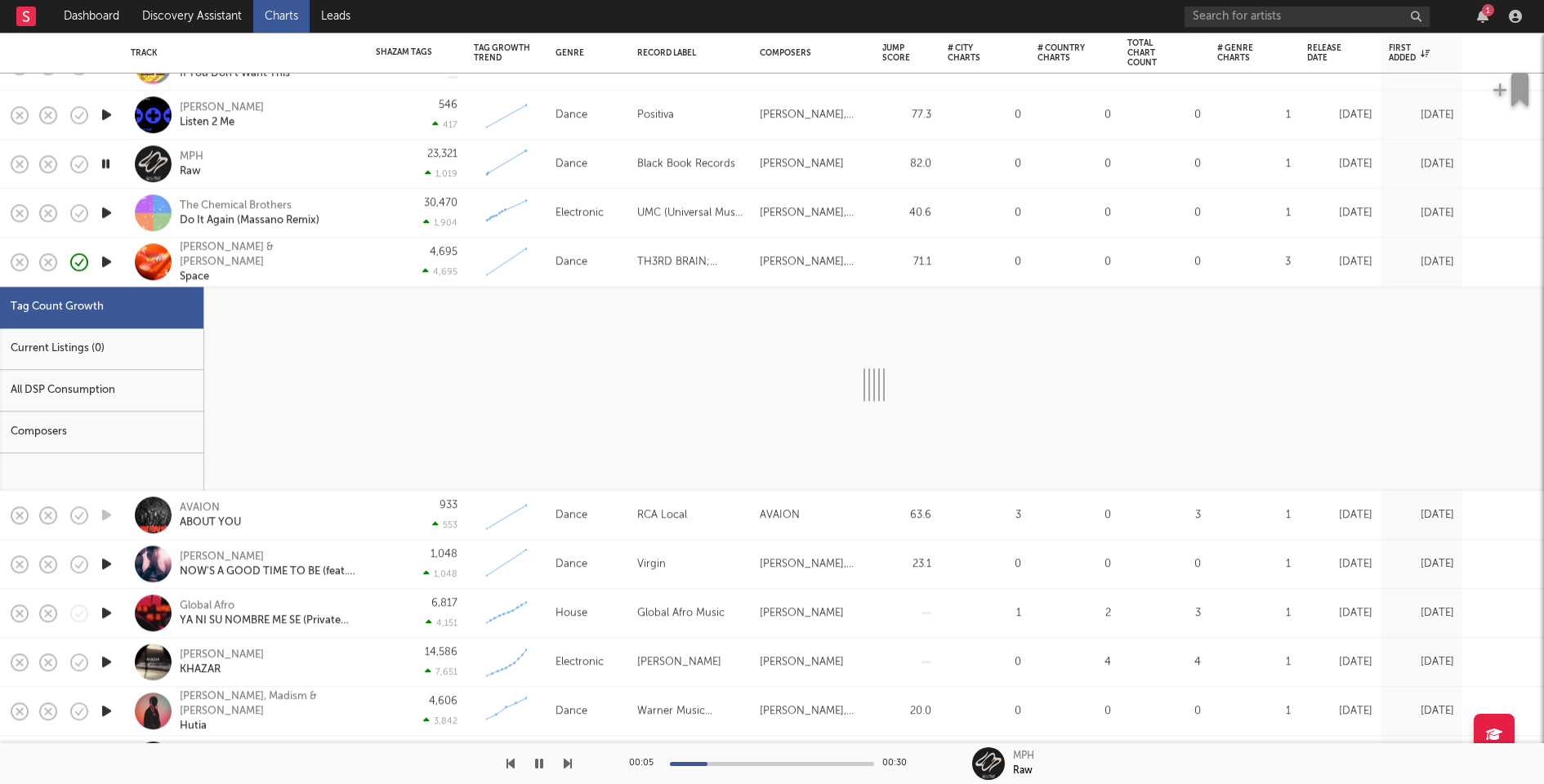
click at [168, 354] on div "Current Listings (0)" at bounding box center [102, 348] width 204 height 42
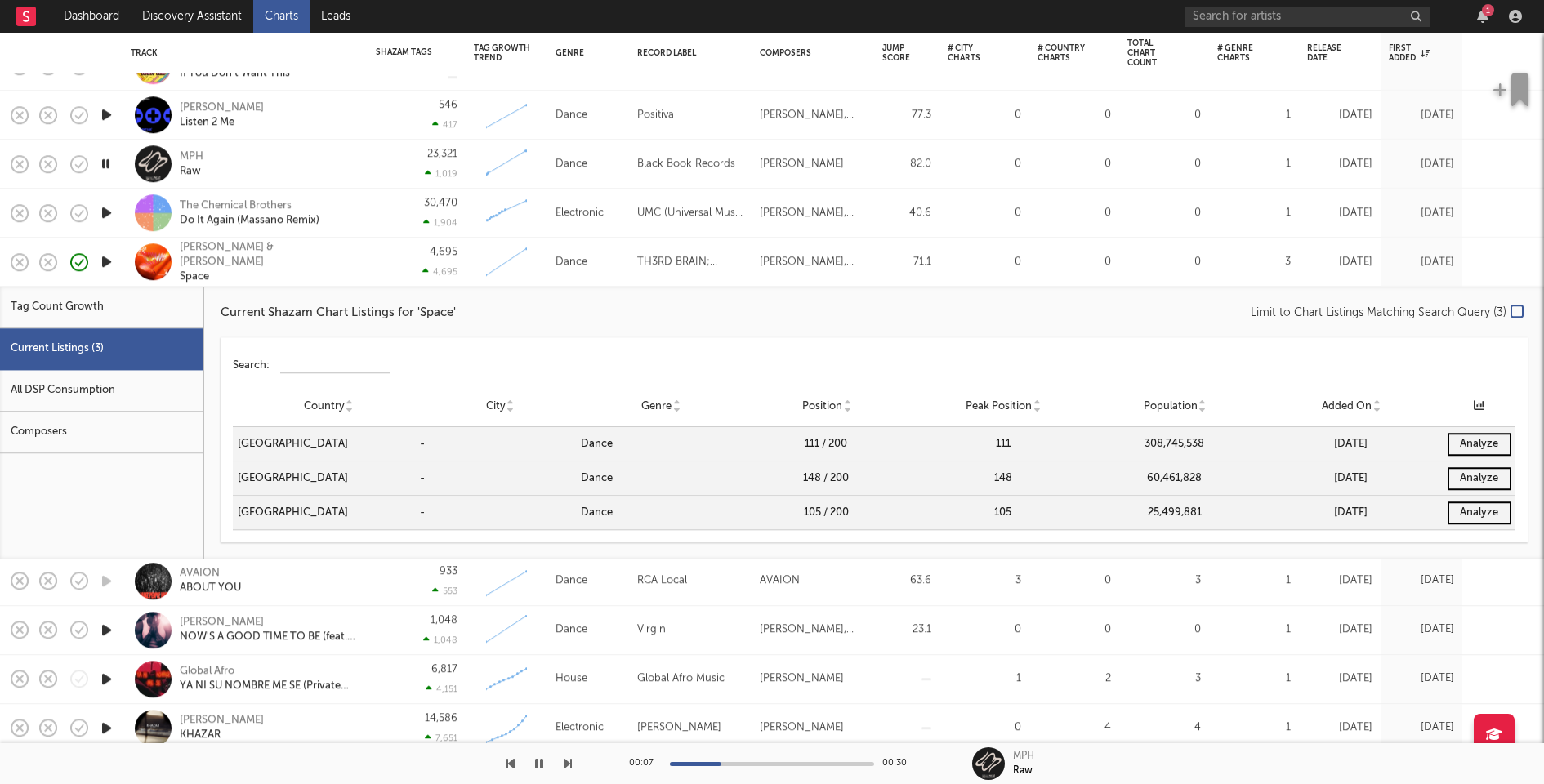
click at [391, 252] on div "4,695 4,695" at bounding box center [416, 262] width 82 height 49
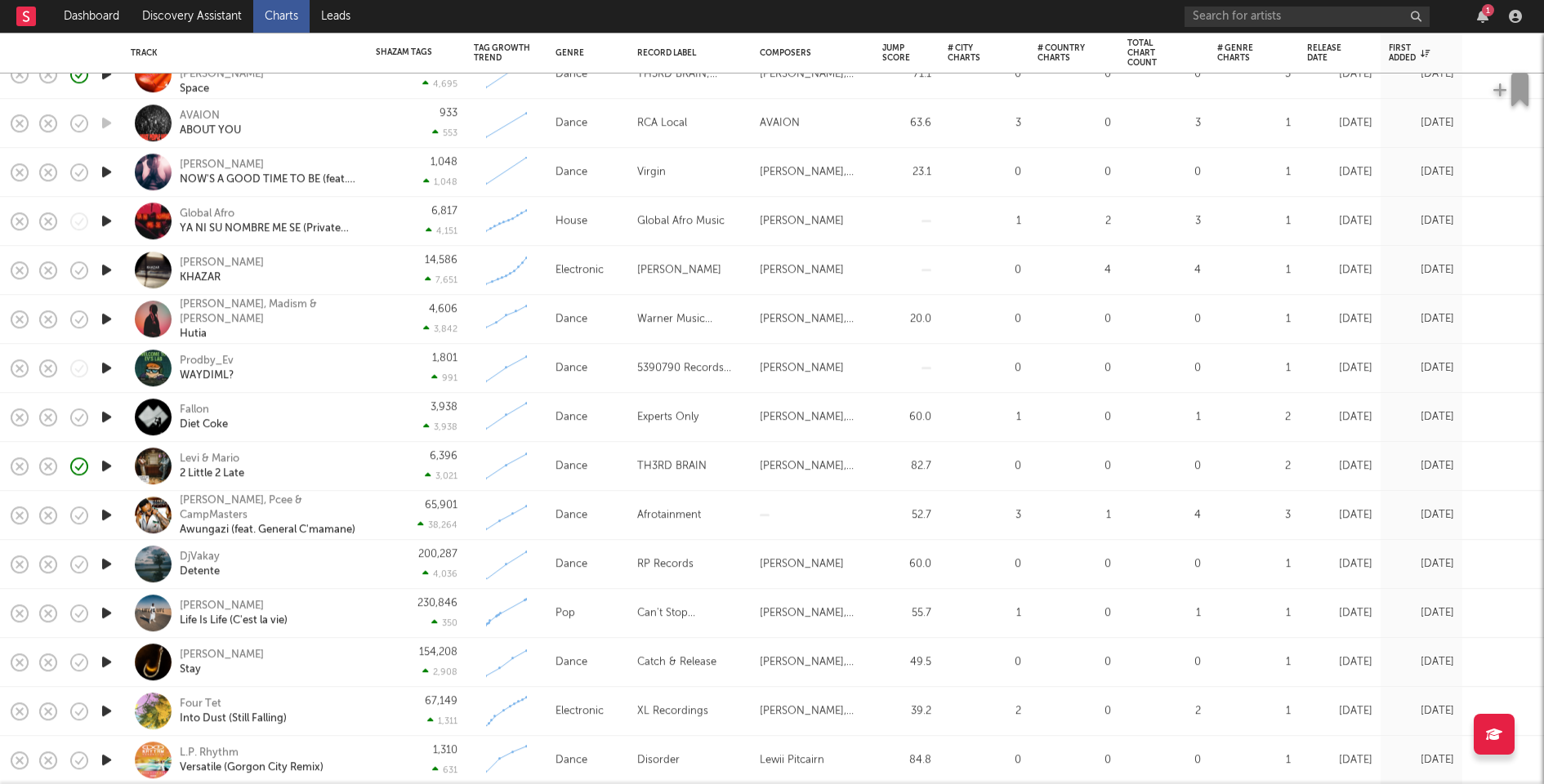
click at [311, 421] on div "Fallon Diet Coke" at bounding box center [267, 417] width 176 height 29
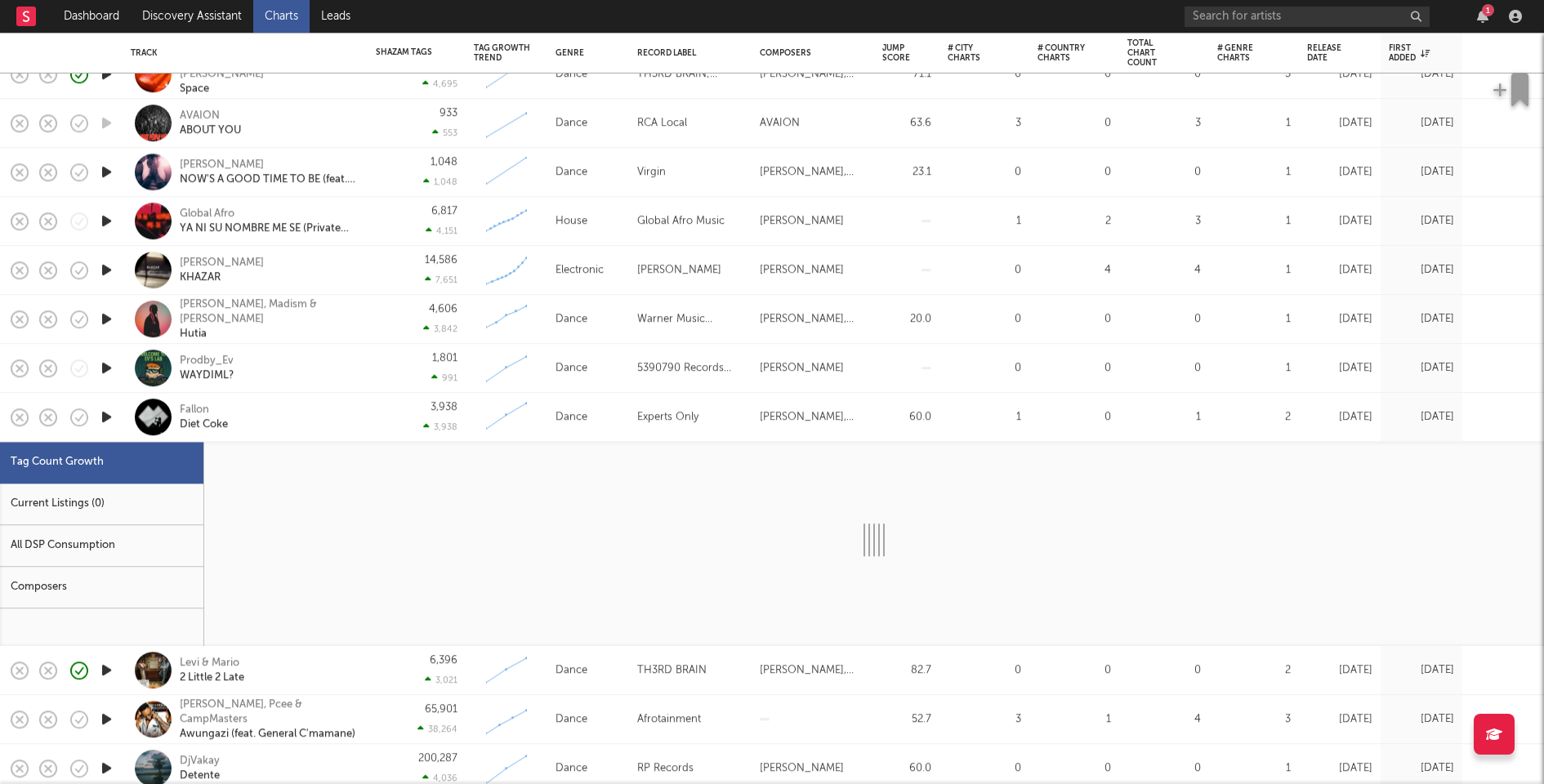
select select "1w"
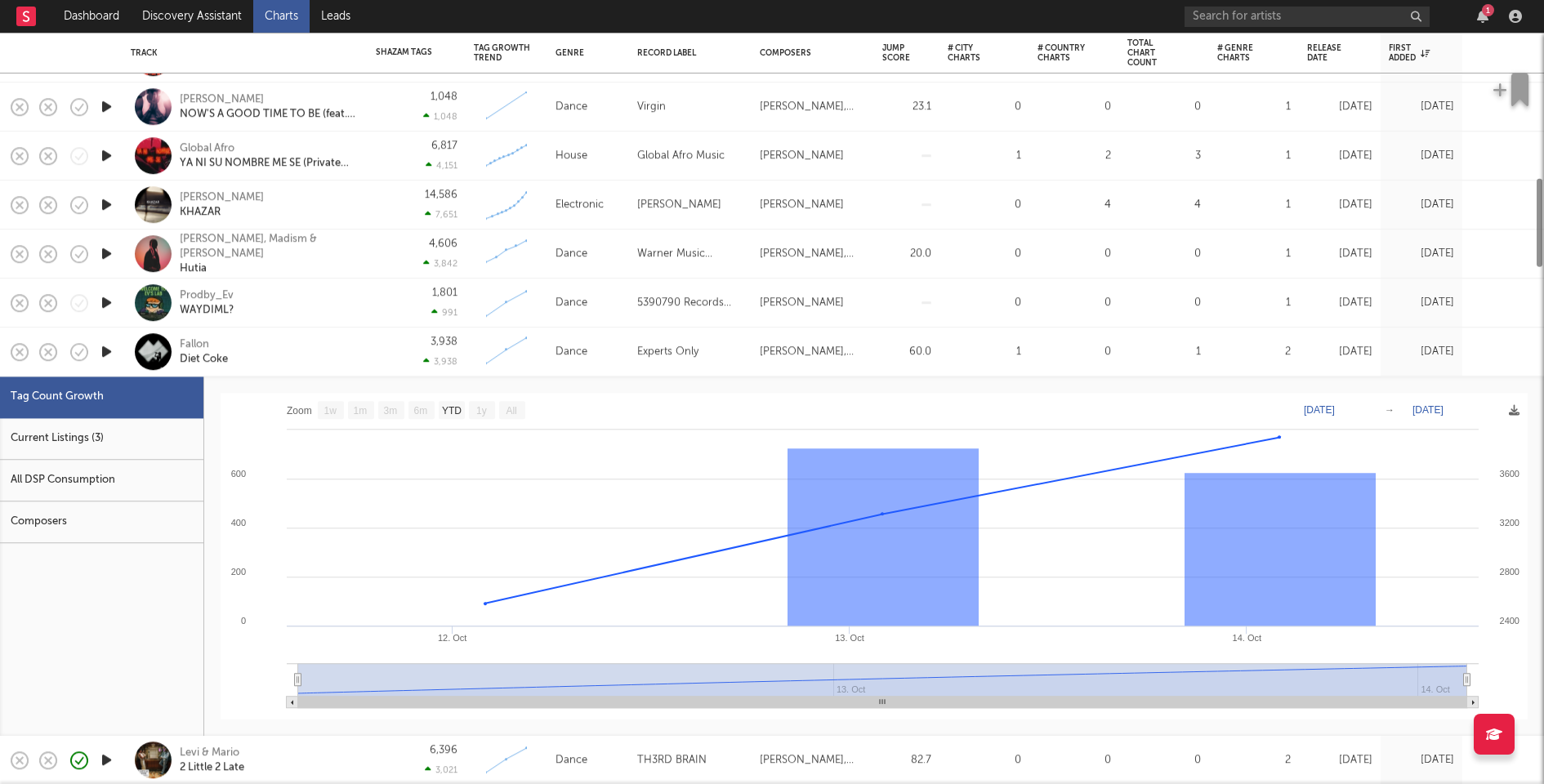
click at [143, 432] on div "Current Listings (3)" at bounding box center [102, 439] width 204 height 42
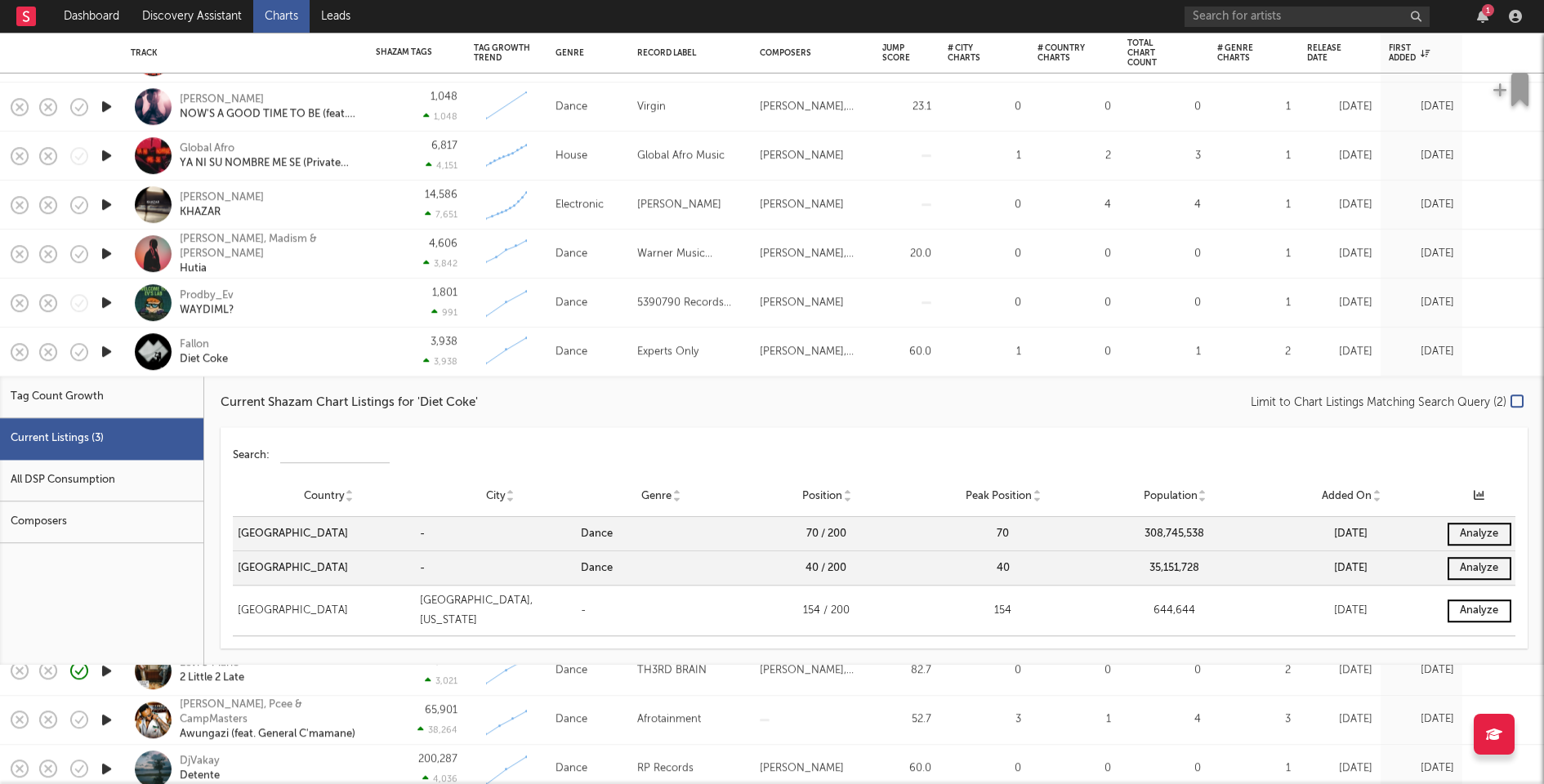
click at [353, 363] on div "Fallon Diet Coke" at bounding box center [267, 352] width 176 height 29
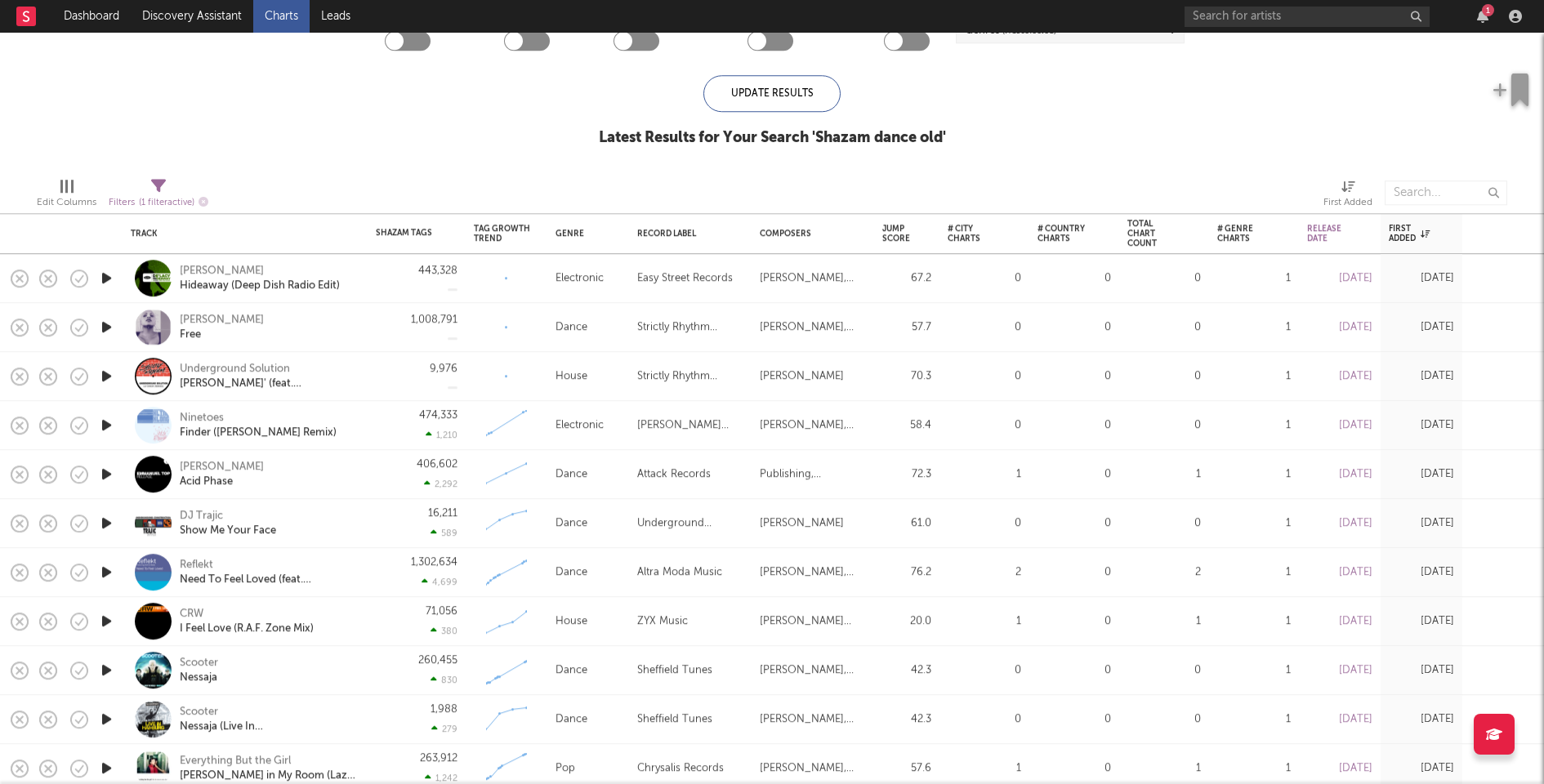
click at [106, 275] on icon "button" at bounding box center [107, 278] width 17 height 20
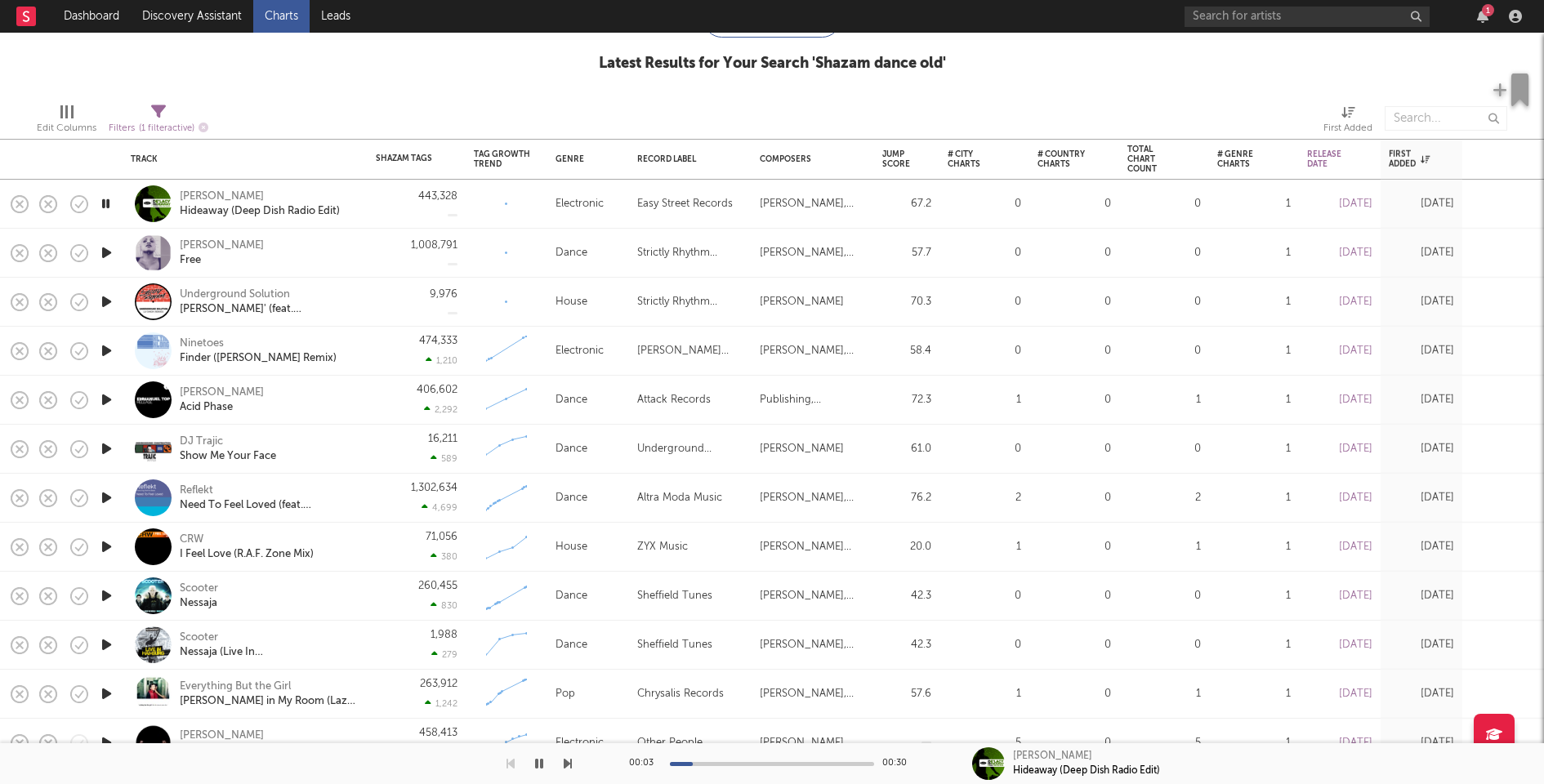
click at [358, 265] on div "[PERSON_NAME] Free" at bounding box center [246, 253] width 229 height 49
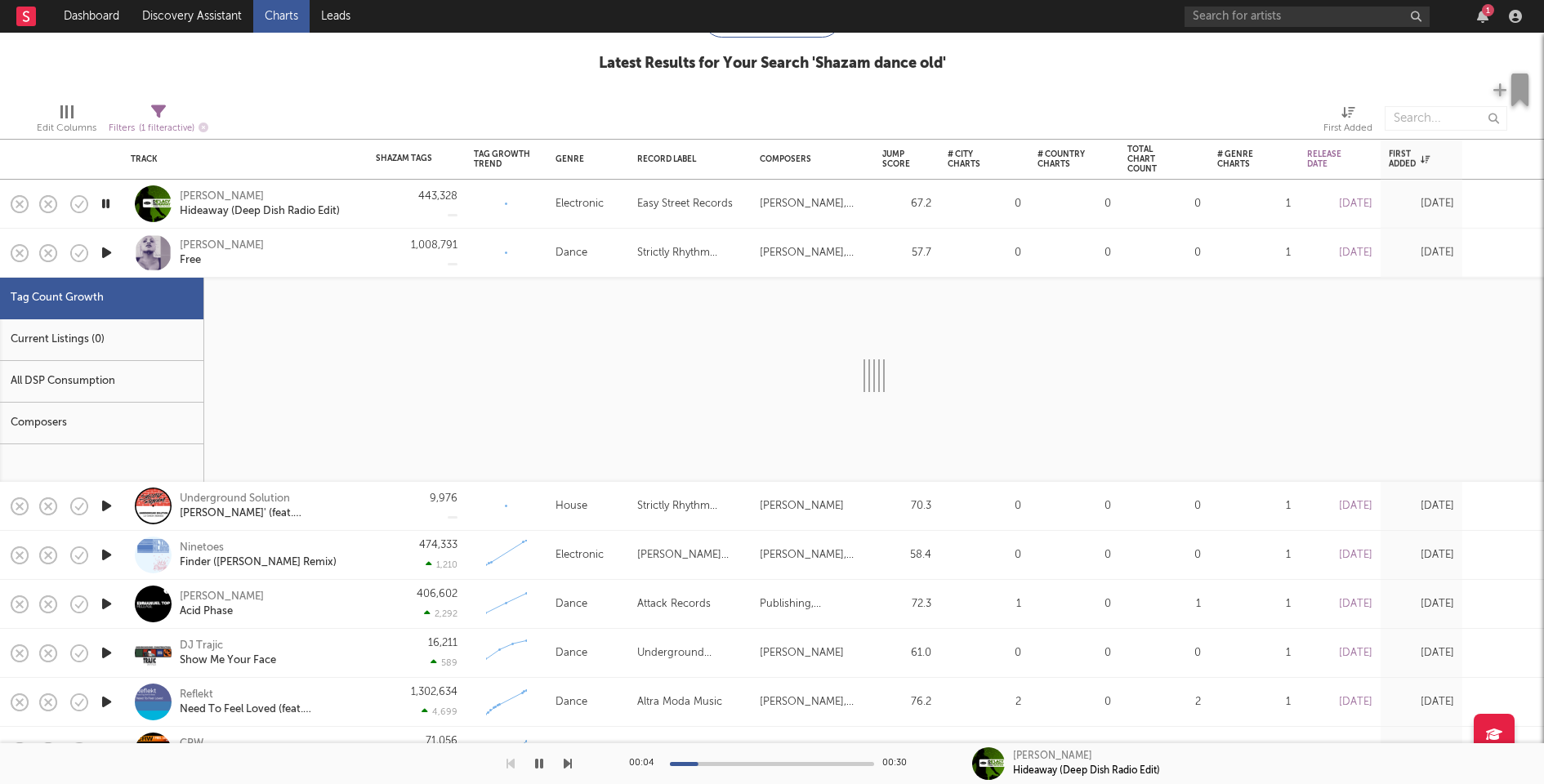
click at [177, 332] on div "Current Listings (0)" at bounding box center [102, 340] width 204 height 42
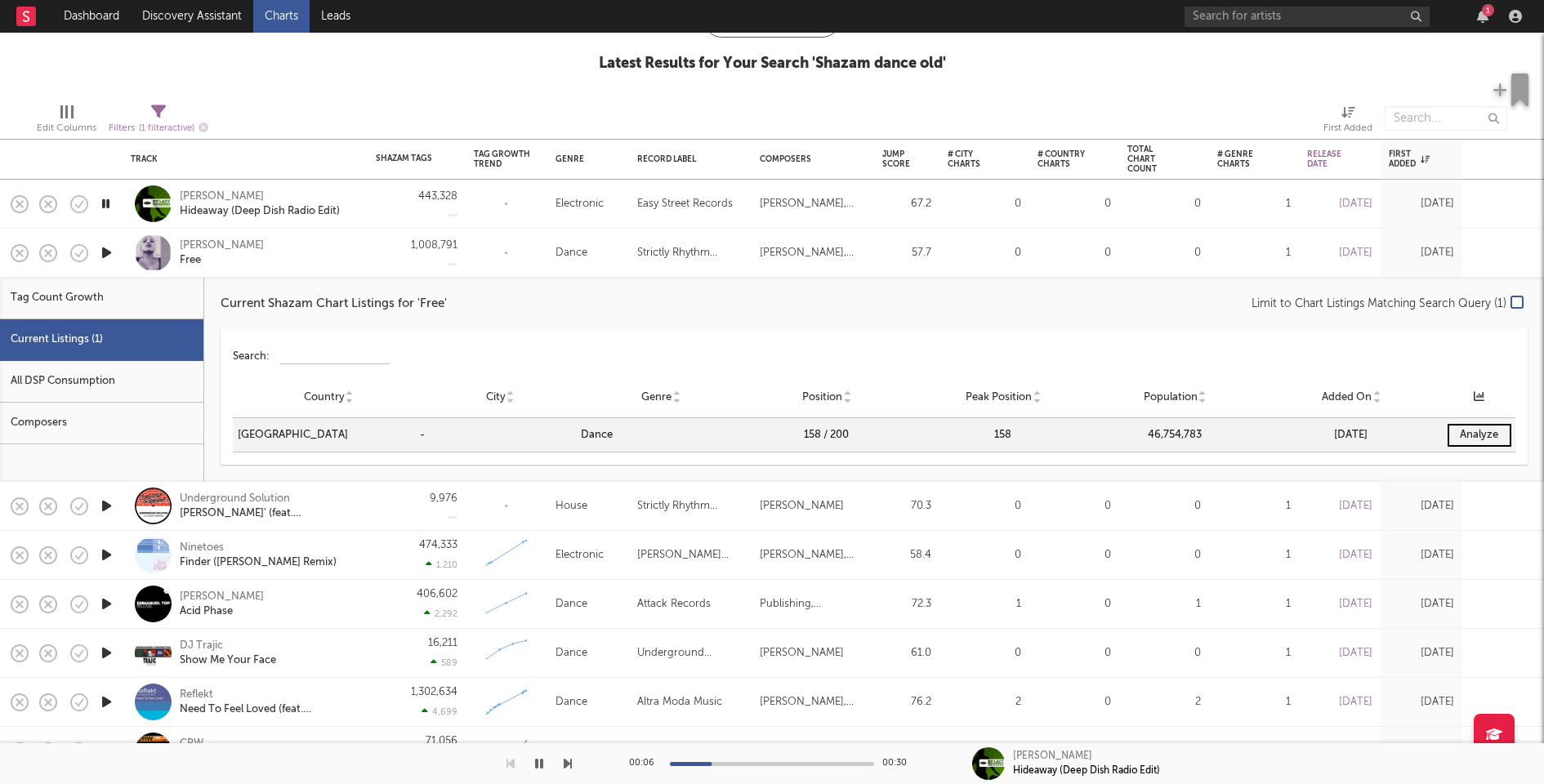
click at [331, 249] on div "[PERSON_NAME] Free" at bounding box center [267, 253] width 176 height 29
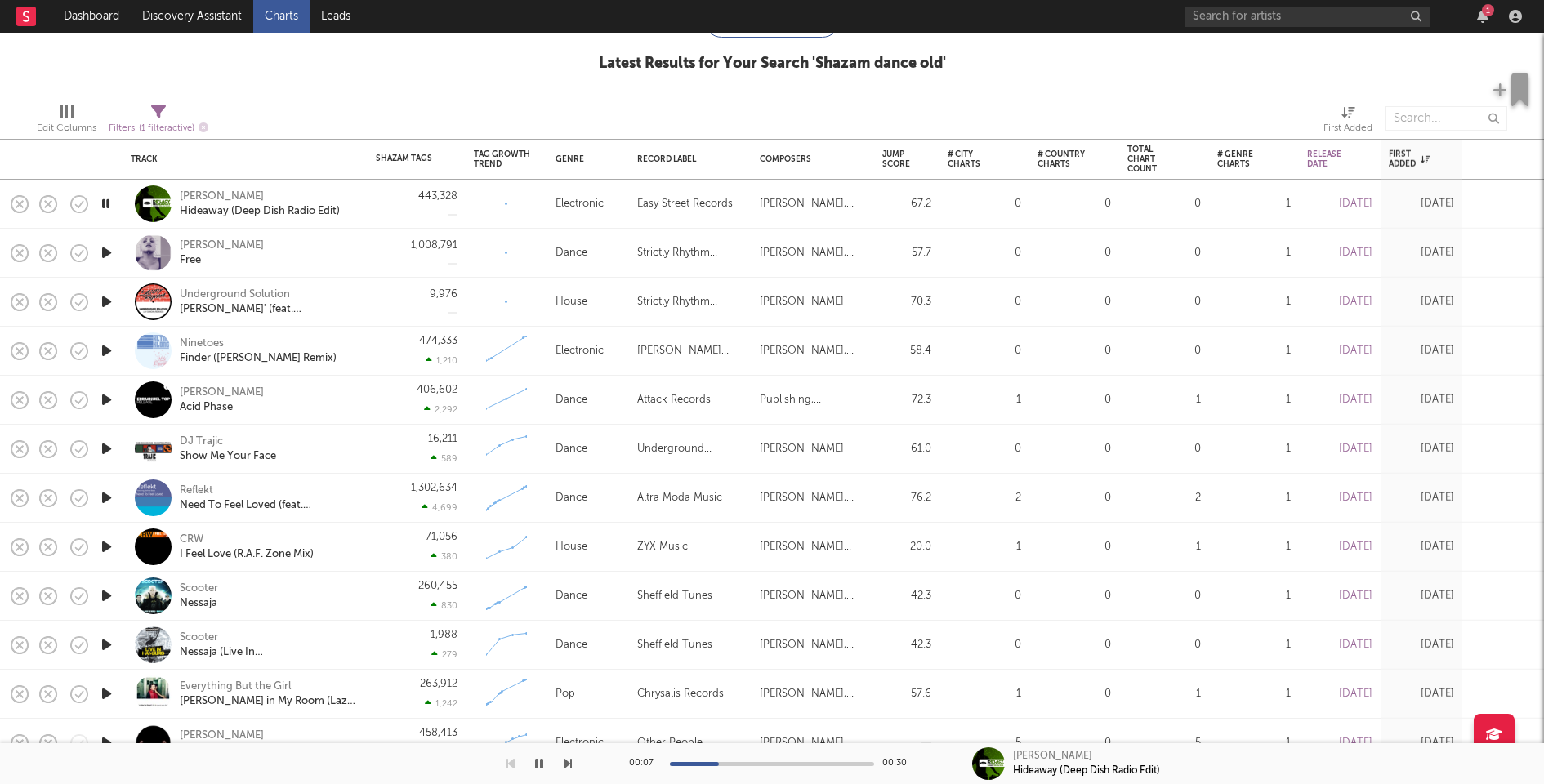
click at [107, 304] on icon "button" at bounding box center [107, 301] width 17 height 20
click at [1423, 128] on input "text" at bounding box center [1446, 117] width 122 height 24
type input "free"
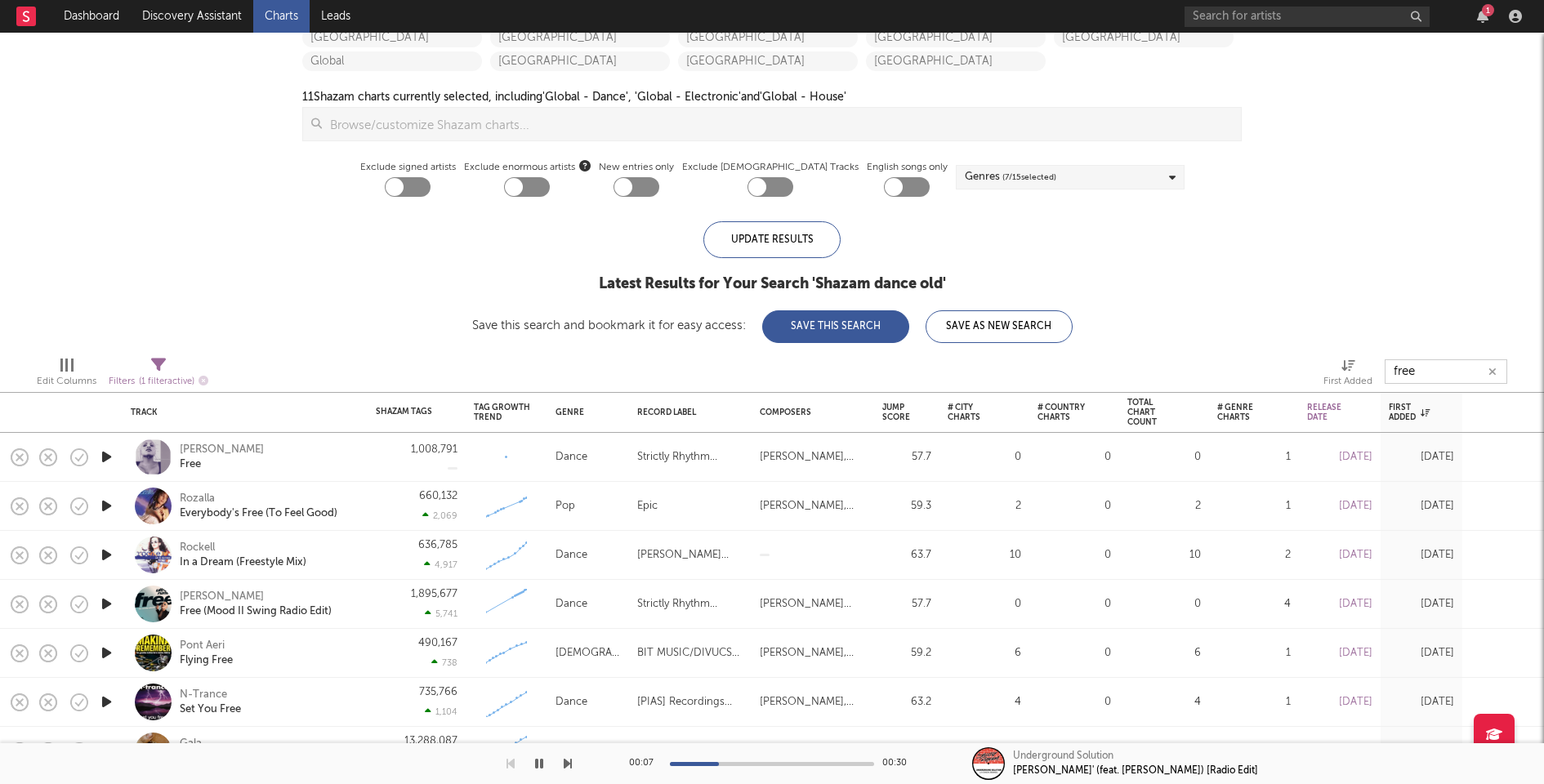
click at [1494, 369] on icon "button" at bounding box center [1493, 372] width 8 height 11
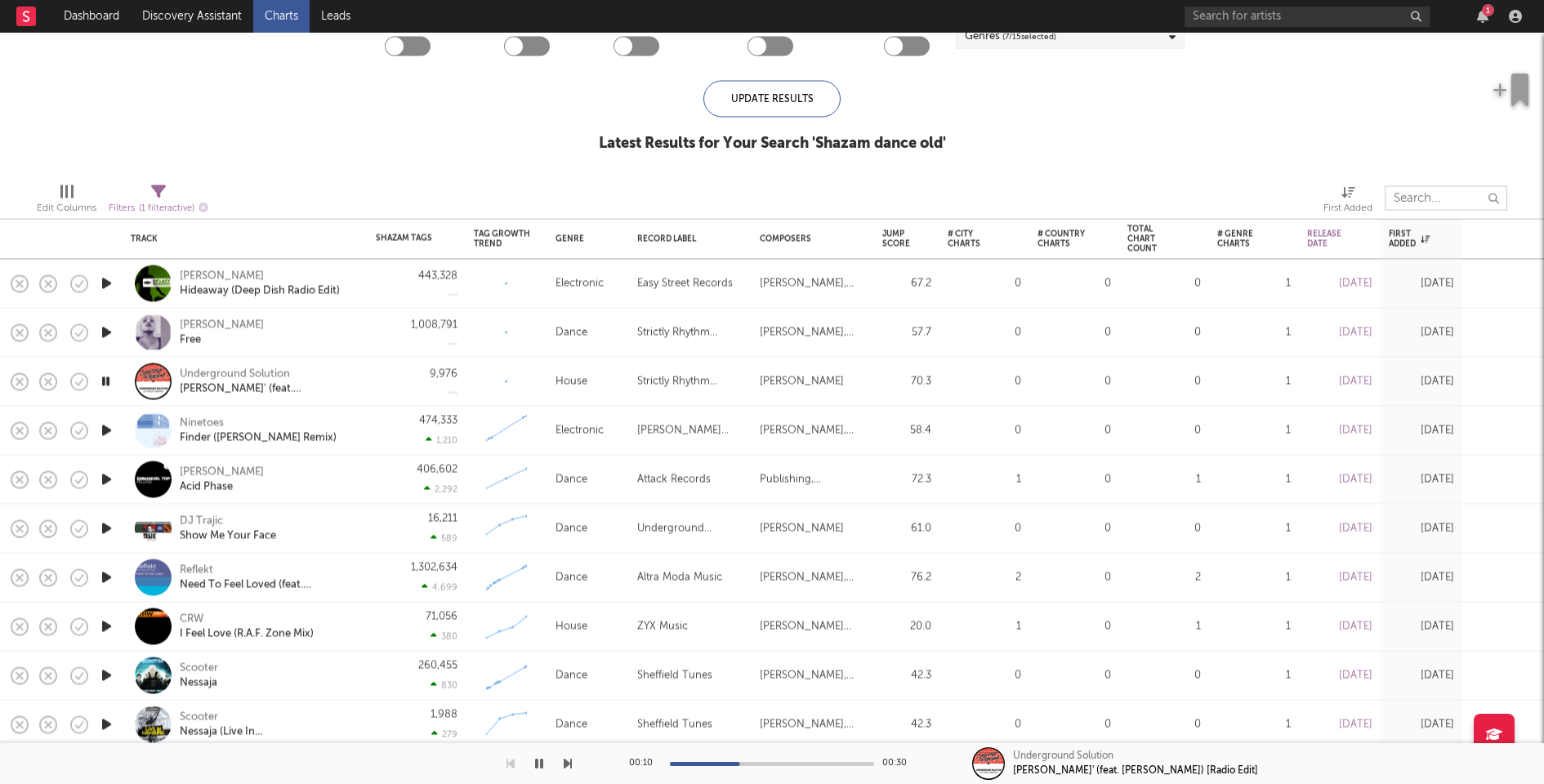
click at [108, 428] on icon "button" at bounding box center [107, 430] width 17 height 20
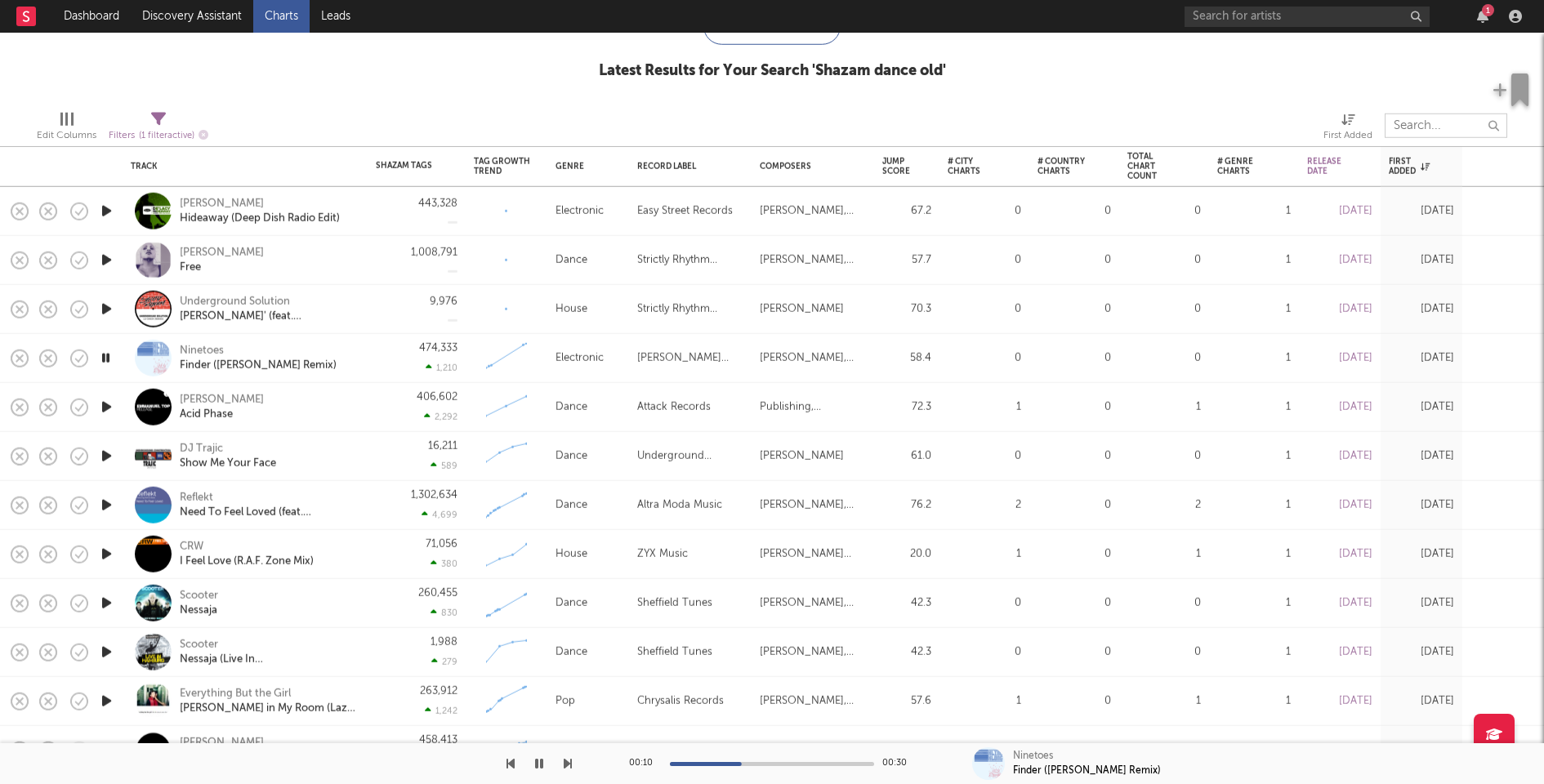
click at [107, 407] on icon "button" at bounding box center [107, 407] width 17 height 20
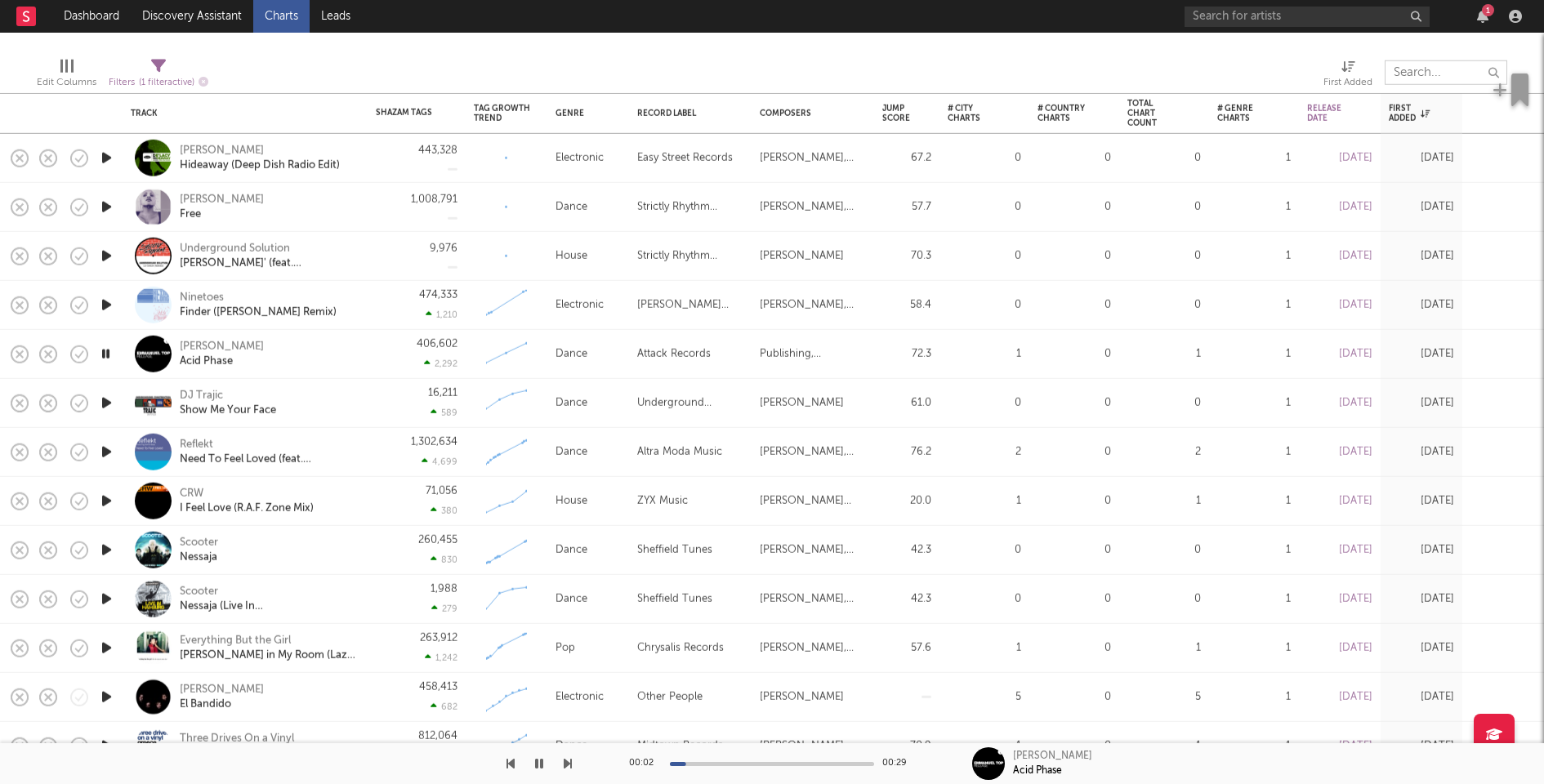
click at [108, 403] on icon "button" at bounding box center [107, 403] width 17 height 20
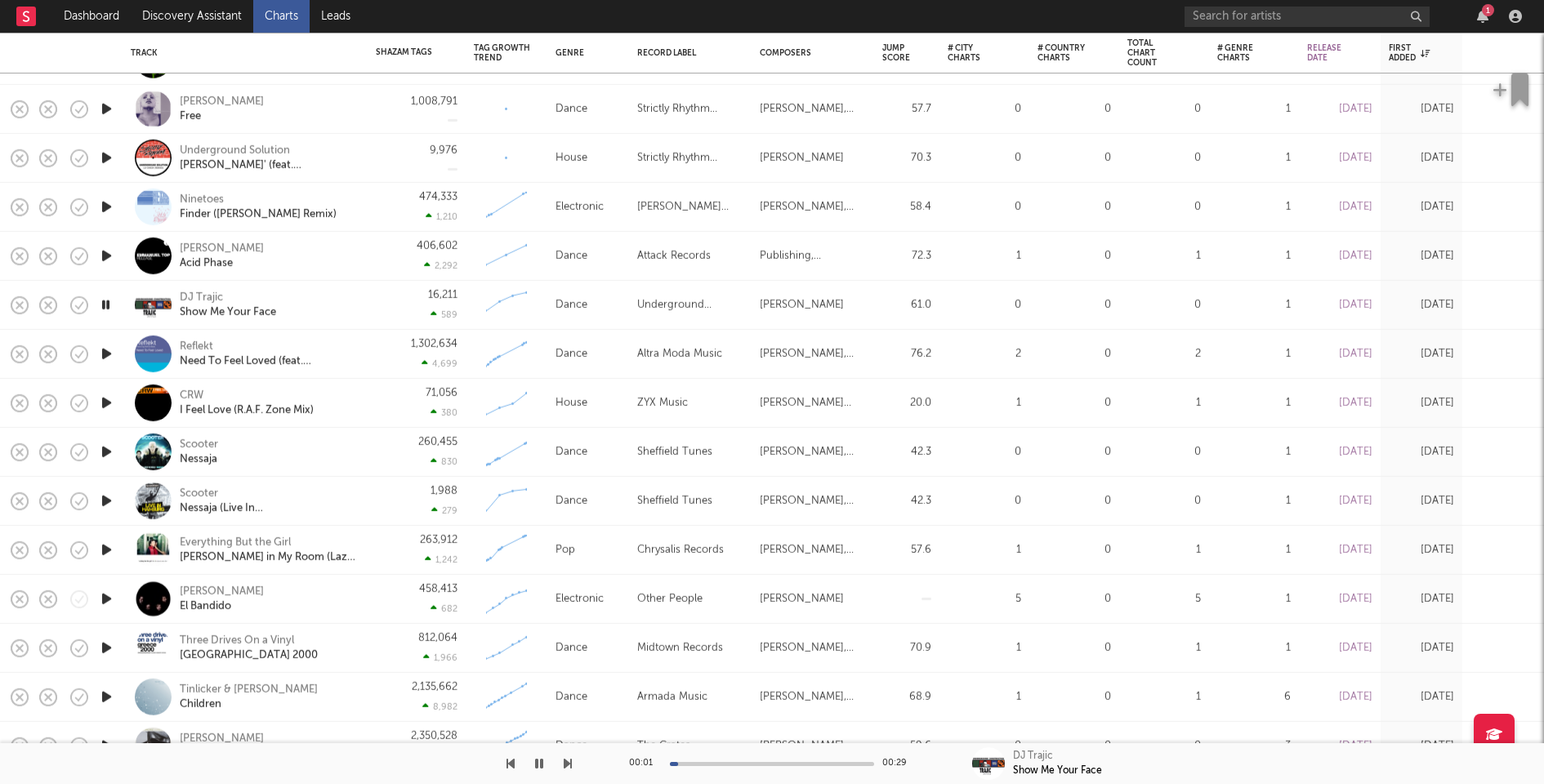
click at [108, 349] on icon "button" at bounding box center [107, 353] width 17 height 20
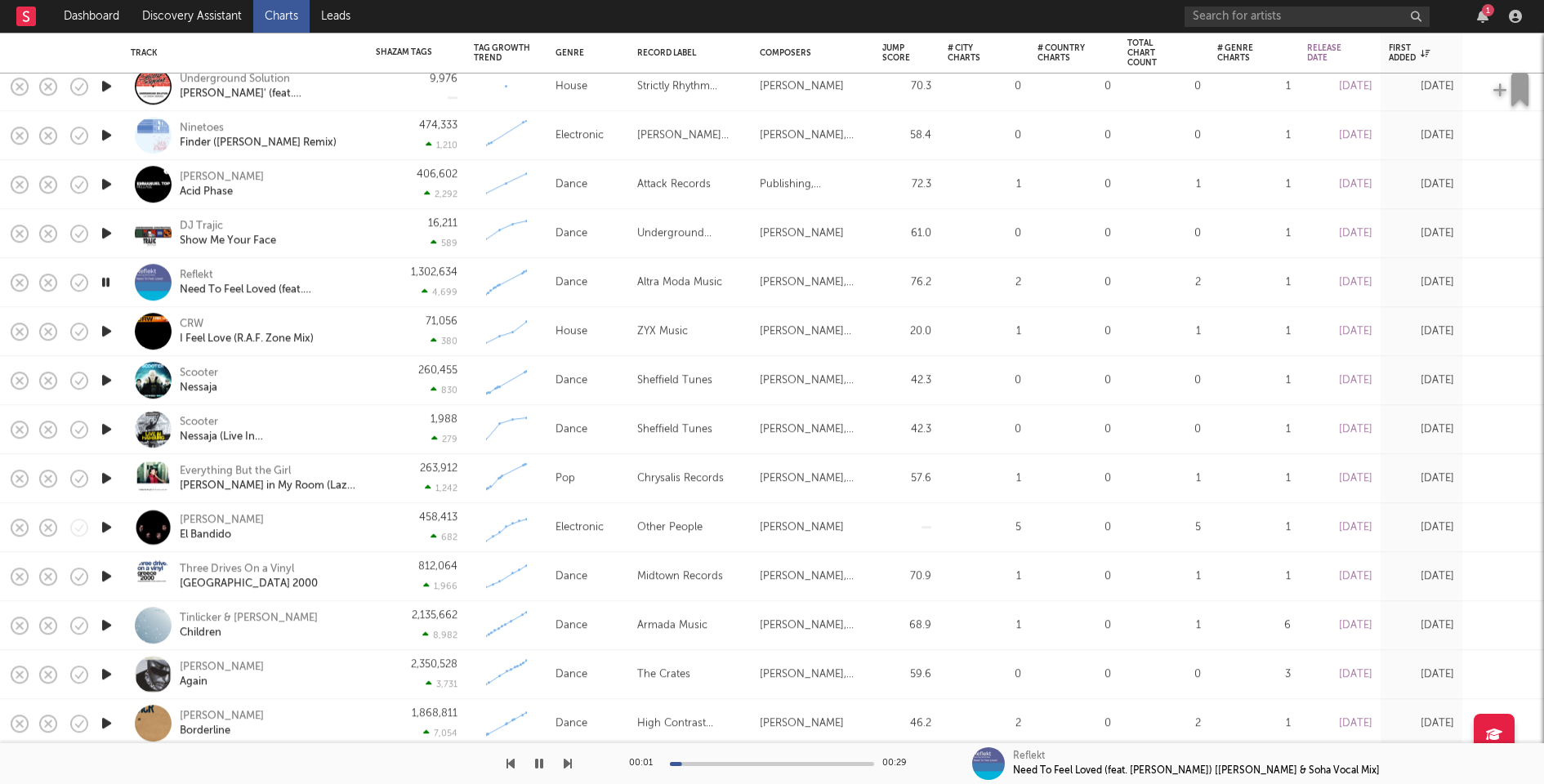
click at [108, 328] on icon "button" at bounding box center [107, 331] width 17 height 20
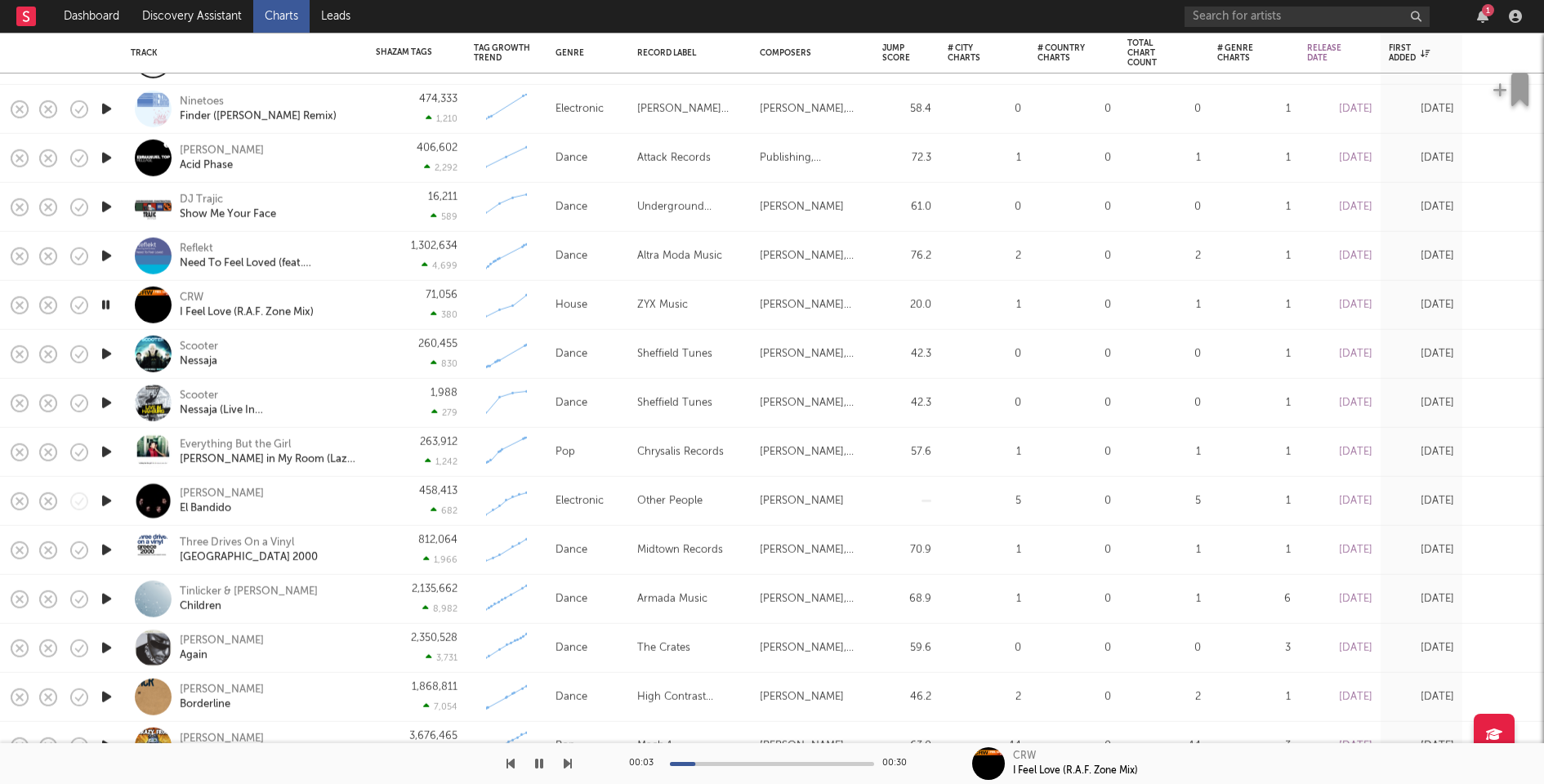
click at [103, 351] on icon "button" at bounding box center [107, 353] width 17 height 20
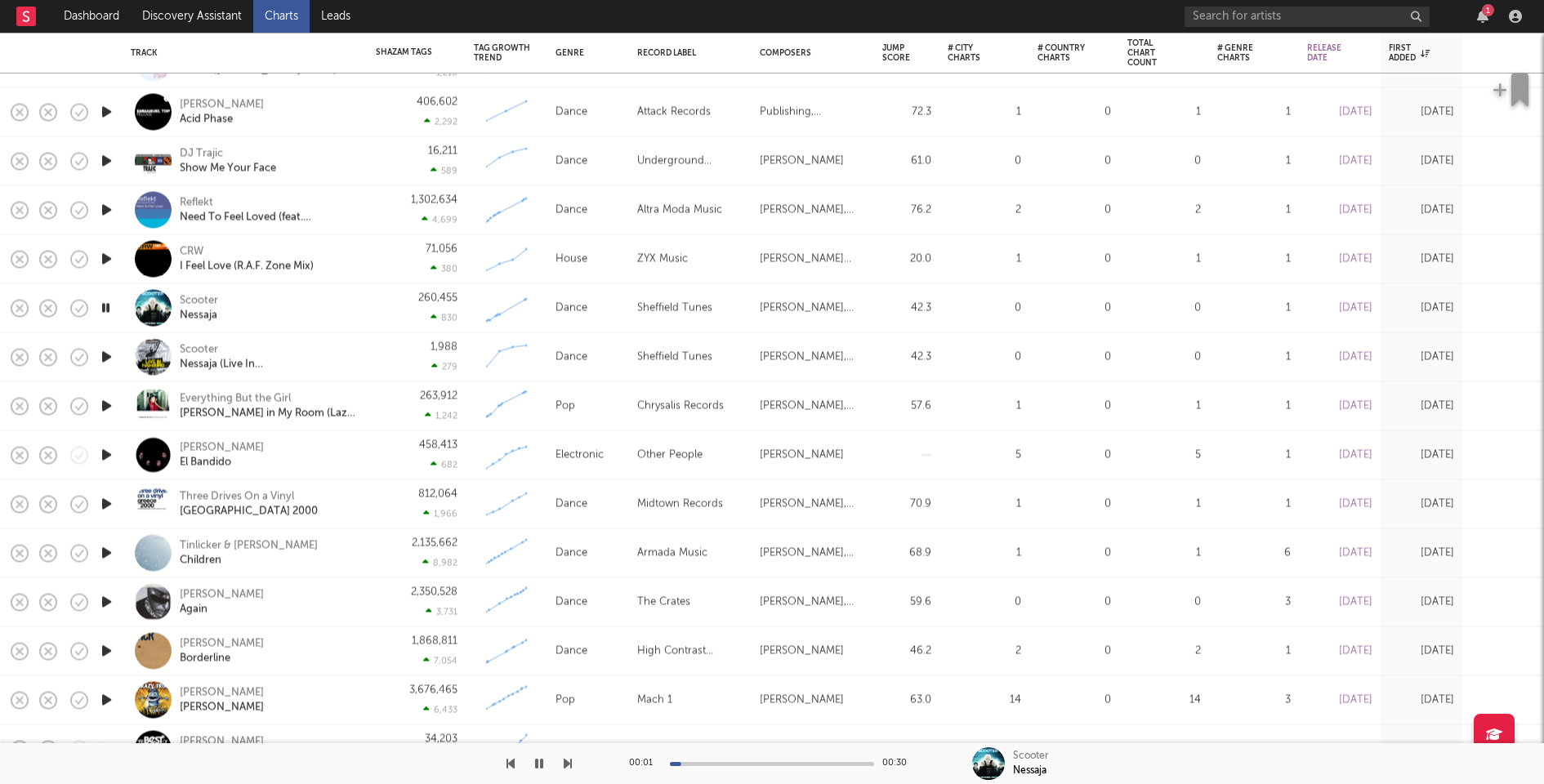
click at [105, 359] on icon "button" at bounding box center [107, 357] width 17 height 20
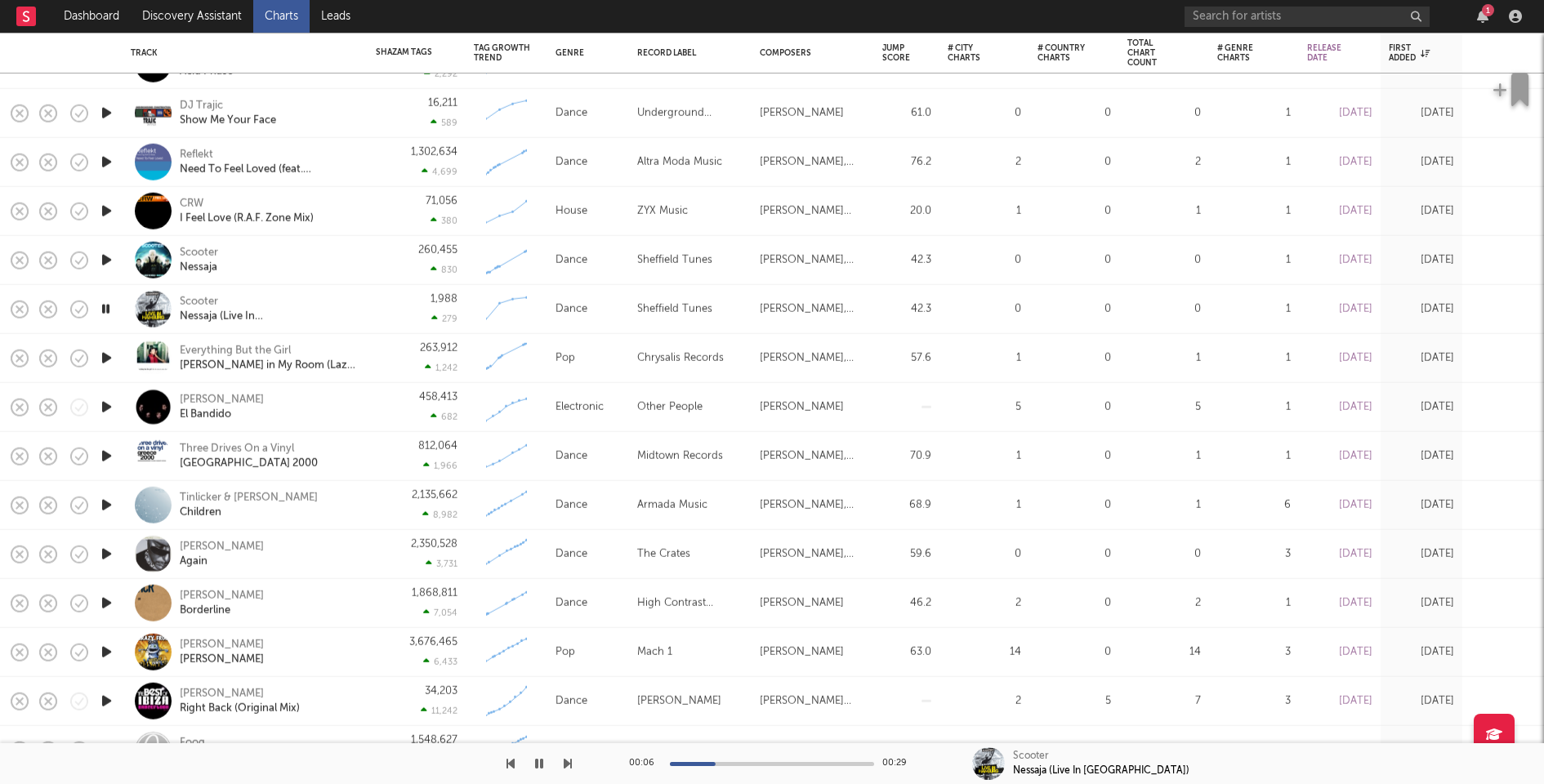
click at [107, 356] on icon "button" at bounding box center [107, 358] width 17 height 20
click at [106, 405] on icon "button" at bounding box center [107, 407] width 17 height 20
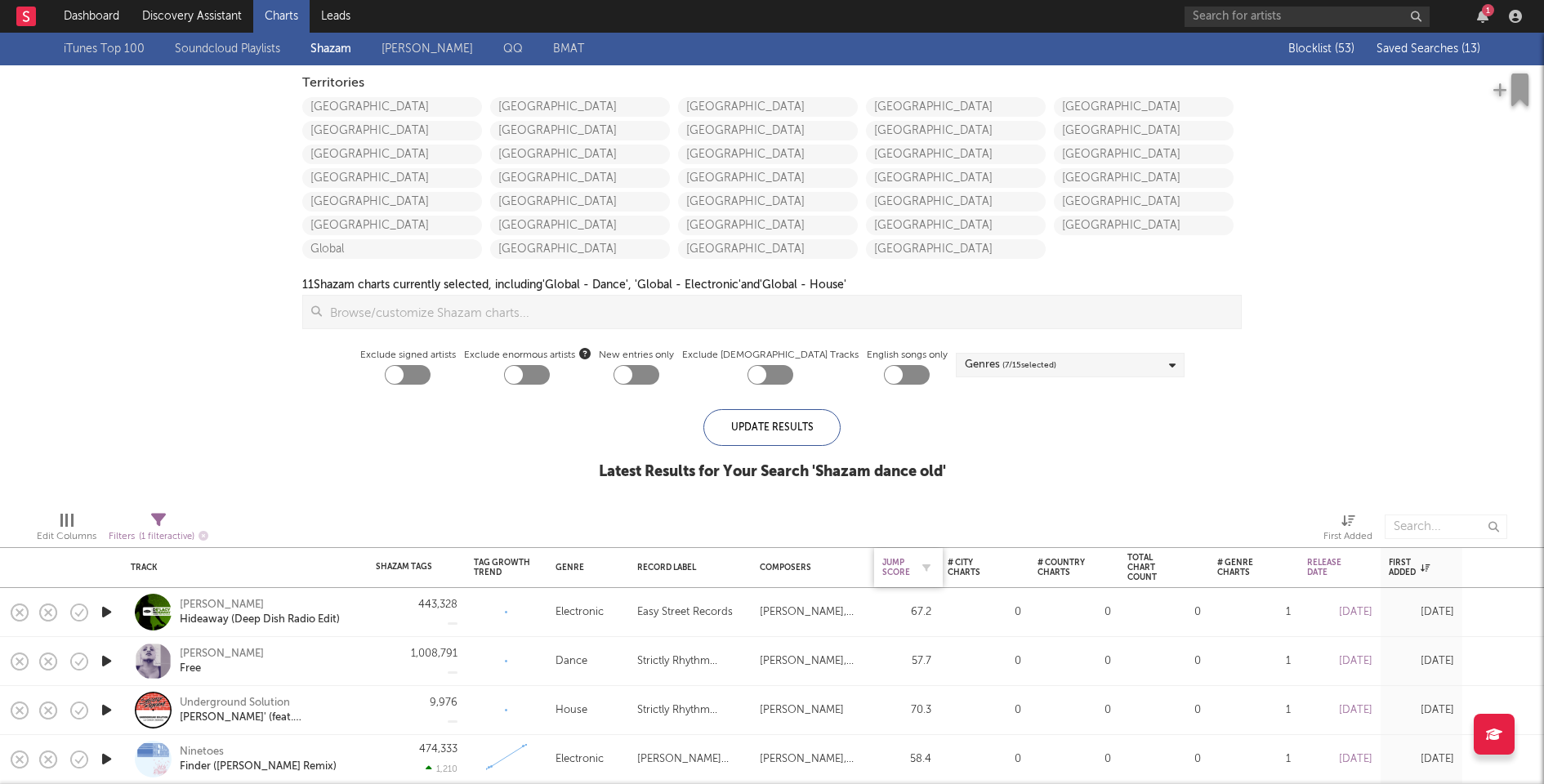
click at [904, 565] on div "Jump Score" at bounding box center [896, 568] width 28 height 19
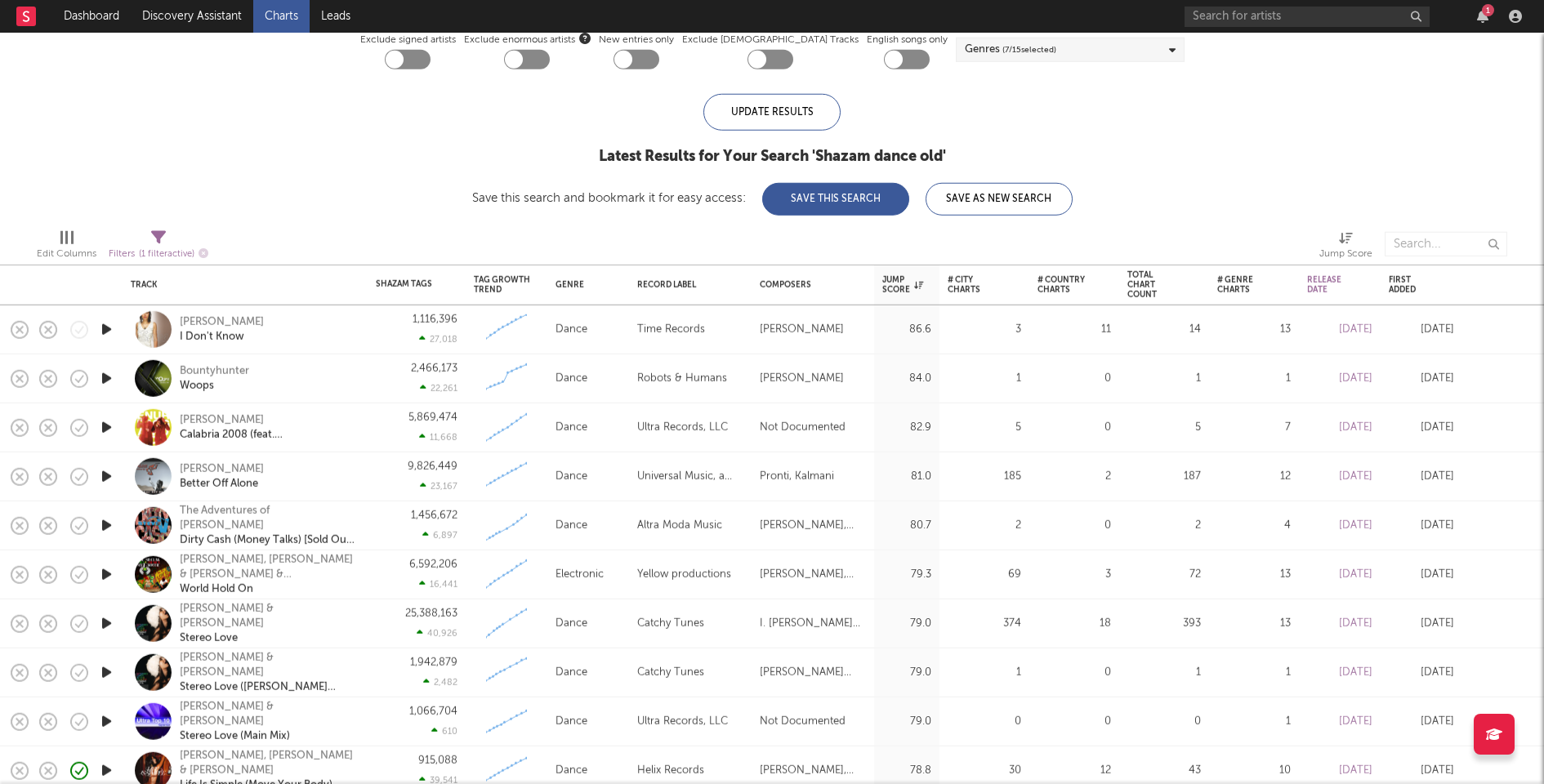
click at [107, 328] on icon "button" at bounding box center [107, 329] width 17 height 20
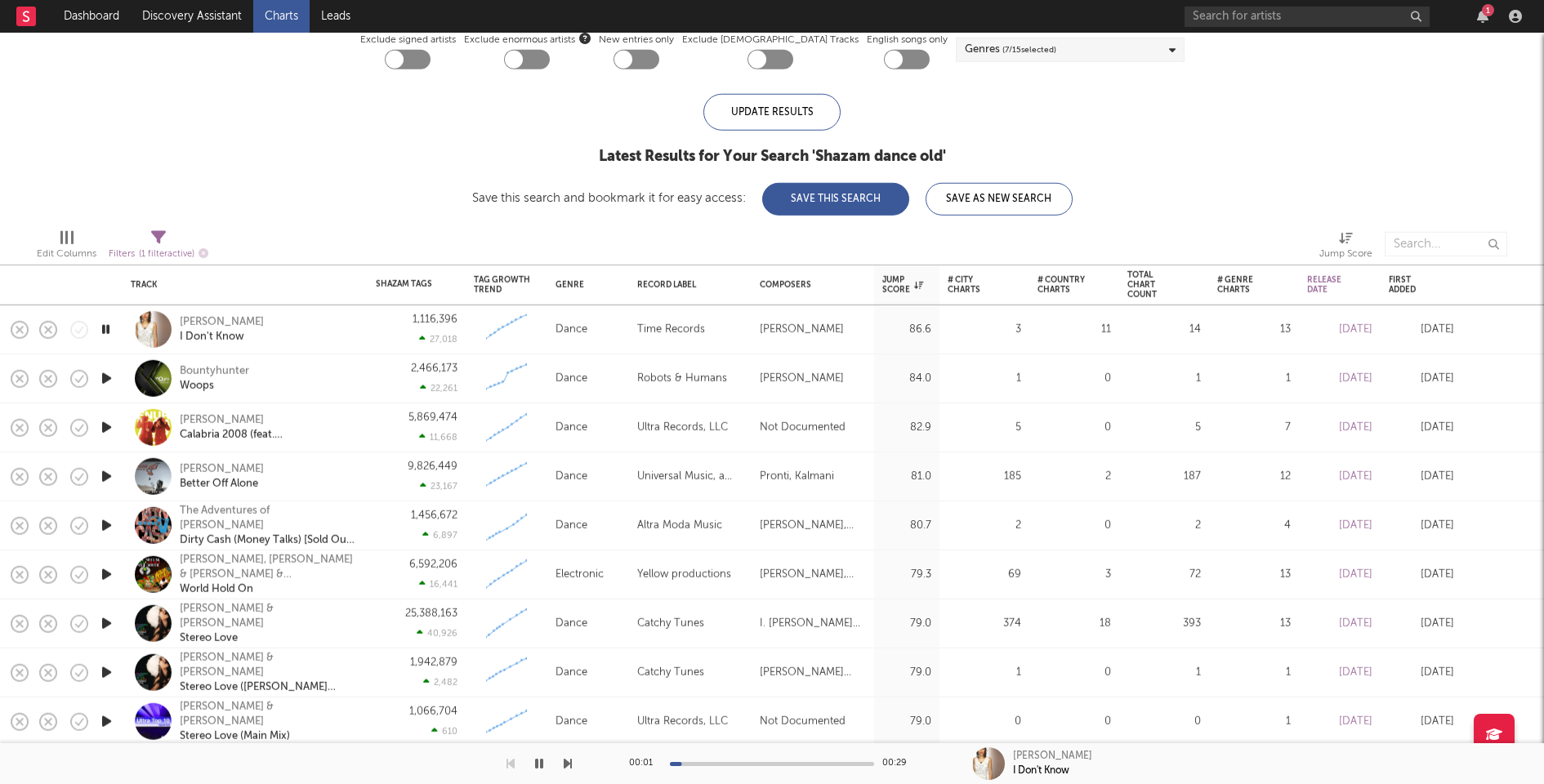
click at [110, 374] on icon "button" at bounding box center [107, 378] width 17 height 20
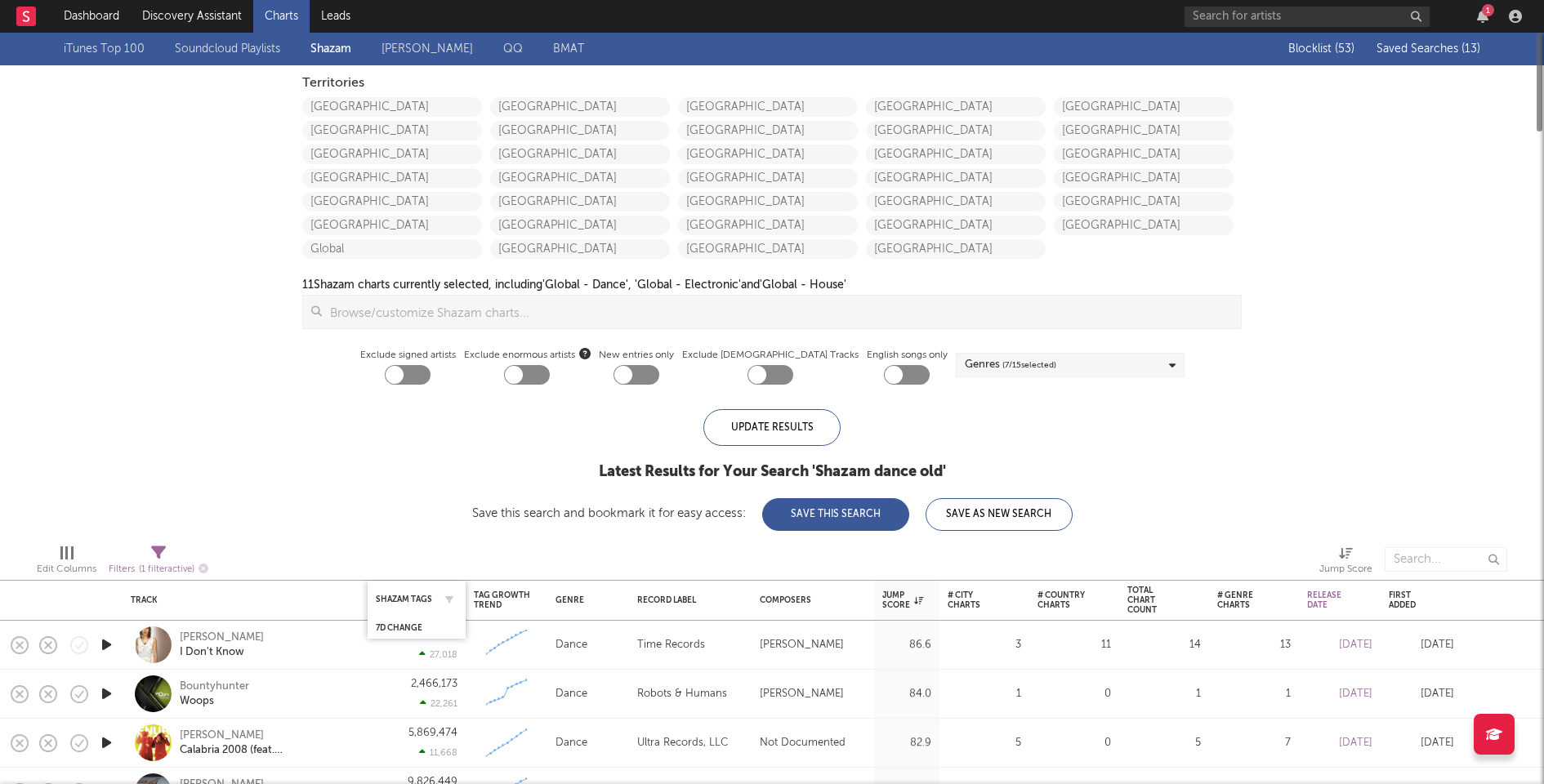
click at [423, 592] on div "Shazam Tags" at bounding box center [416, 599] width 82 height 32
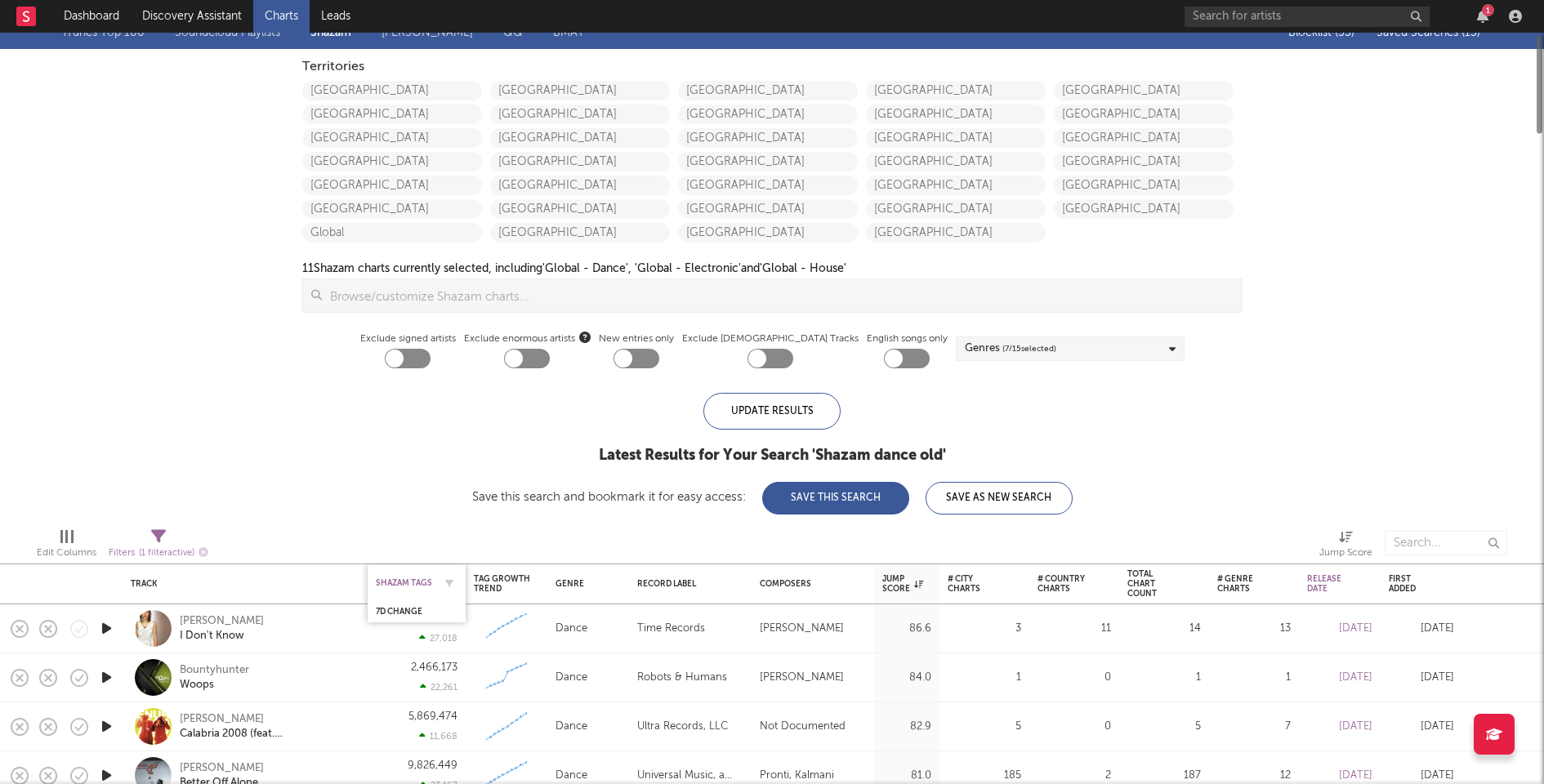
click at [417, 583] on div "Shazam Tags" at bounding box center [404, 583] width 57 height 10
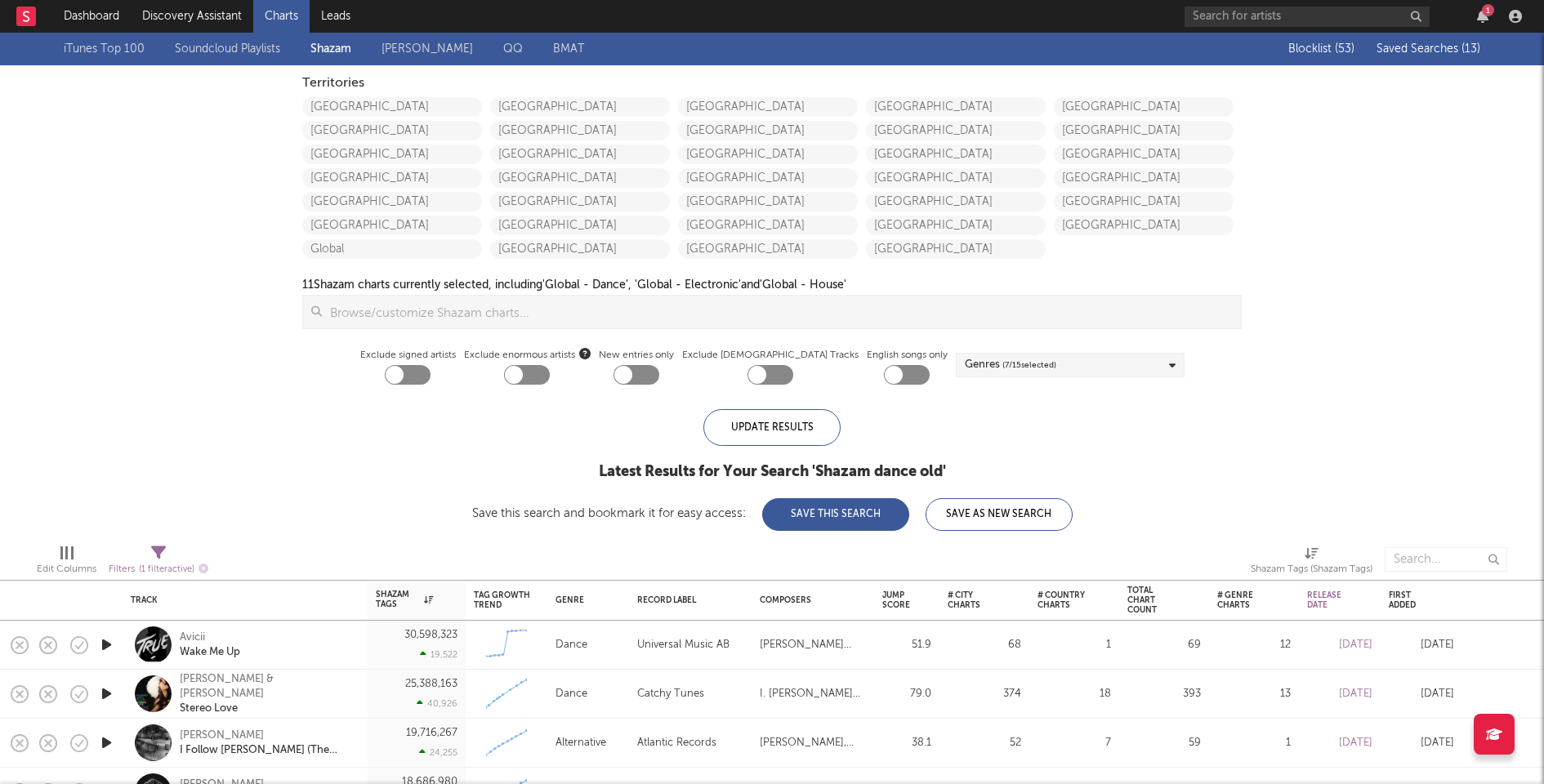
click at [153, 561] on div "Filters ( 1 filter active)" at bounding box center [158, 570] width 100 height 20
select select "before"
